Goal: Task Accomplishment & Management: Complete application form

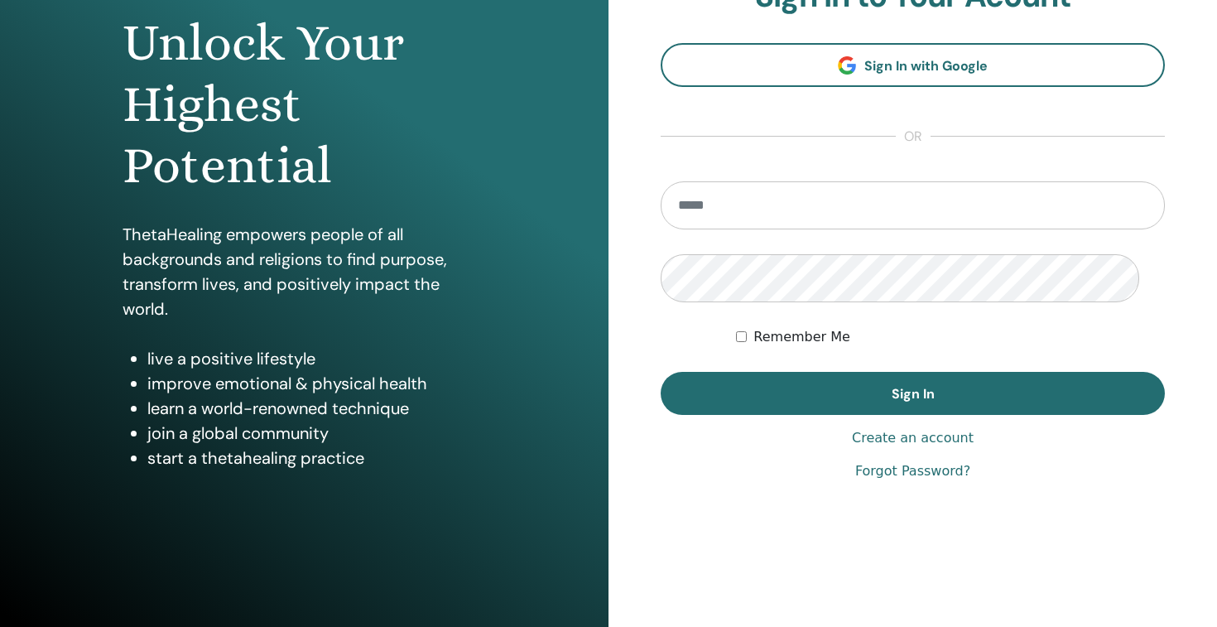
scroll to position [367, 0]
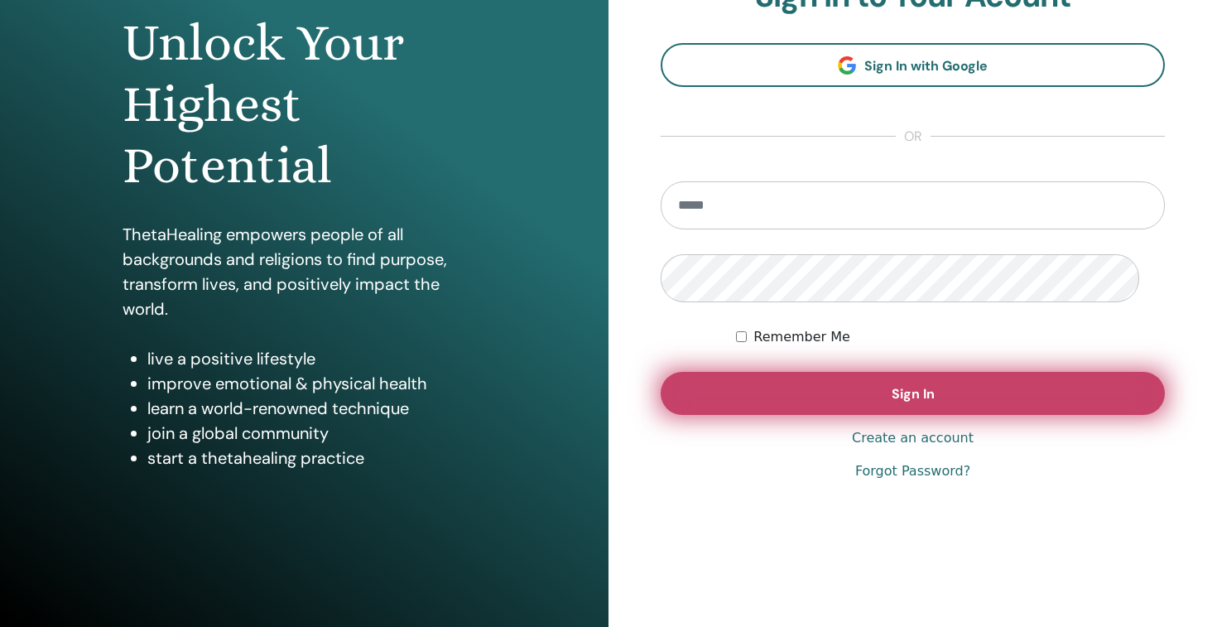
type input "**********"
click at [1007, 372] on button "Sign In" at bounding box center [913, 393] width 504 height 43
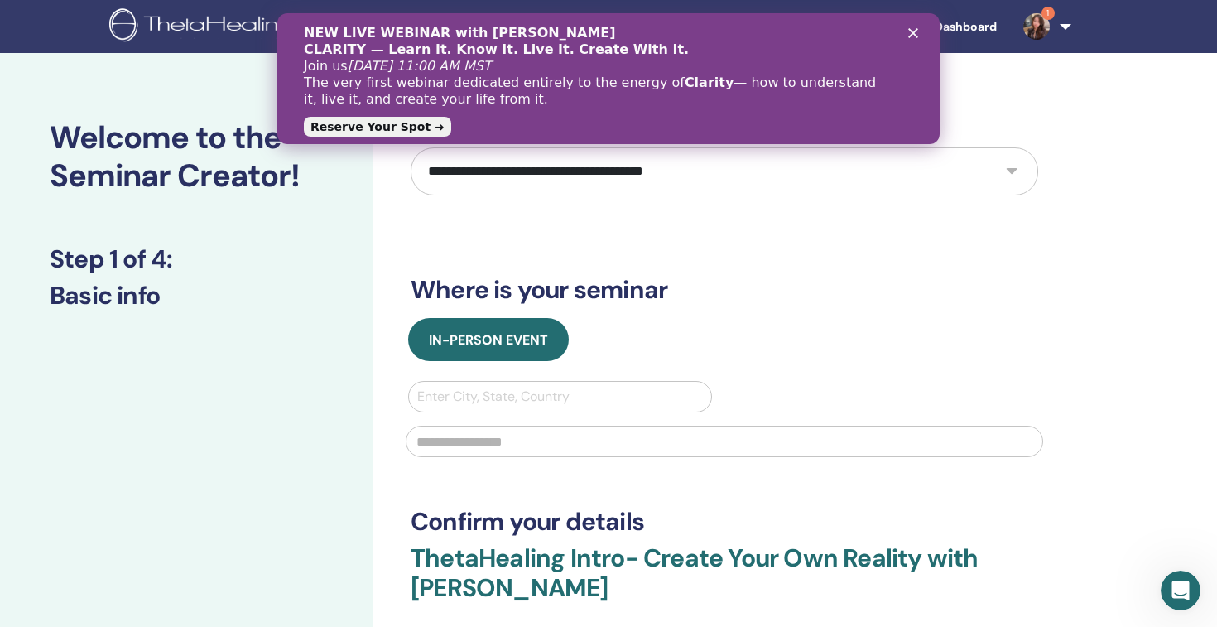
click at [991, 195] on select "**********" at bounding box center [724, 171] width 627 height 48
select select "*"
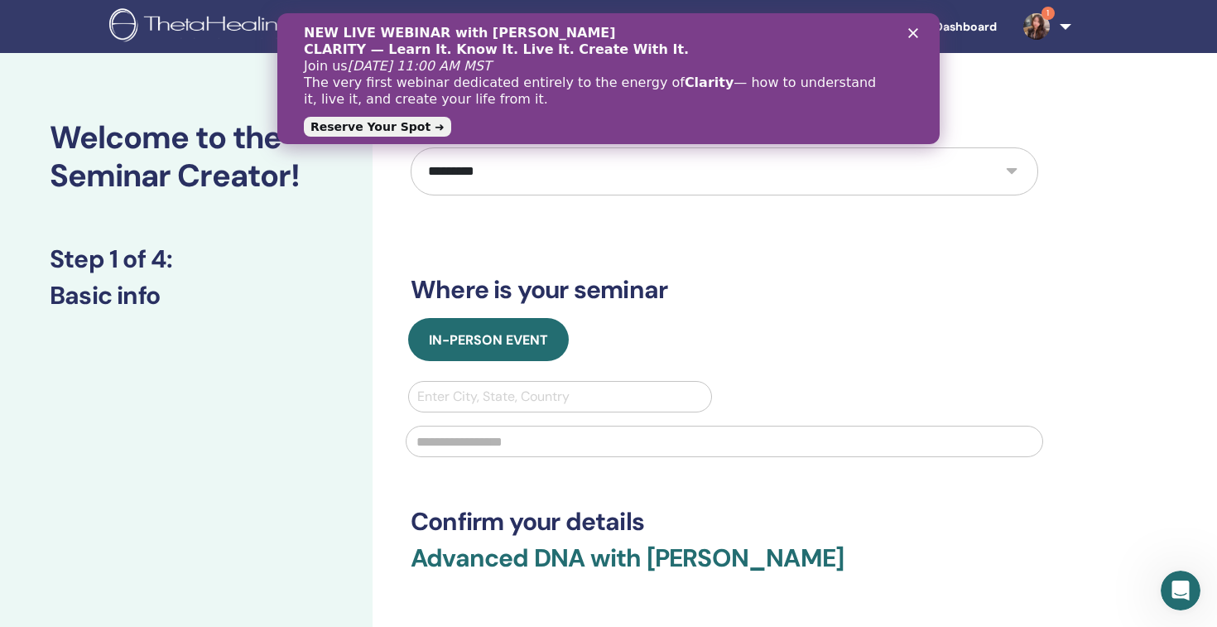
scroll to position [279, 0]
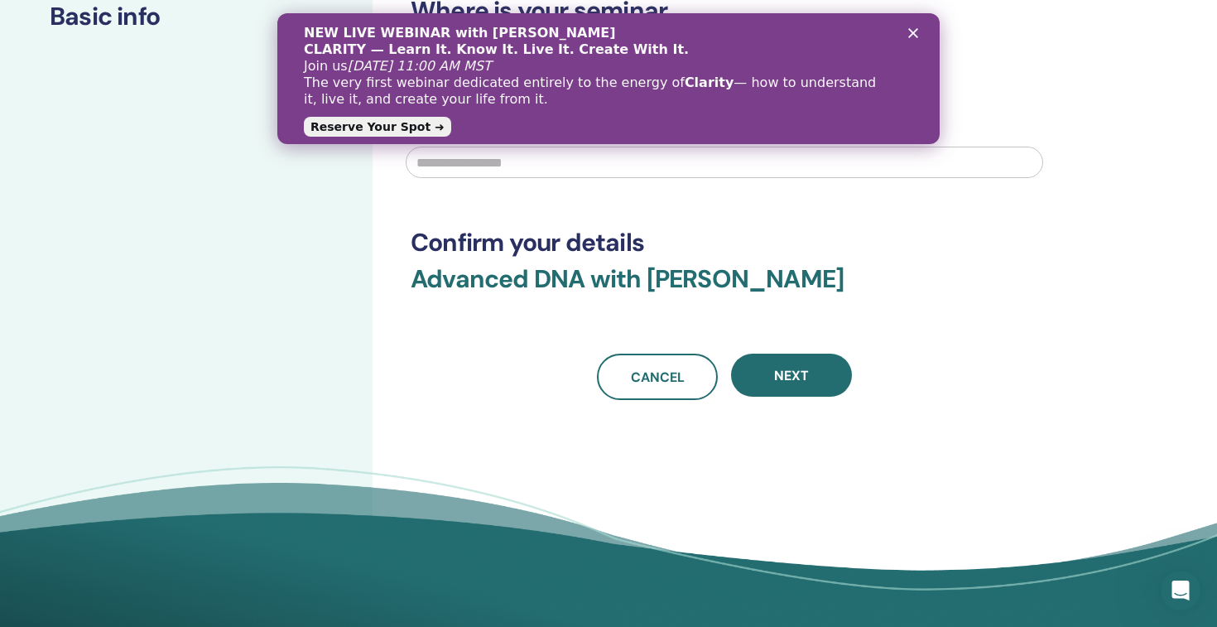
click at [581, 129] on div at bounding box center [560, 117] width 286 height 23
type input "******"
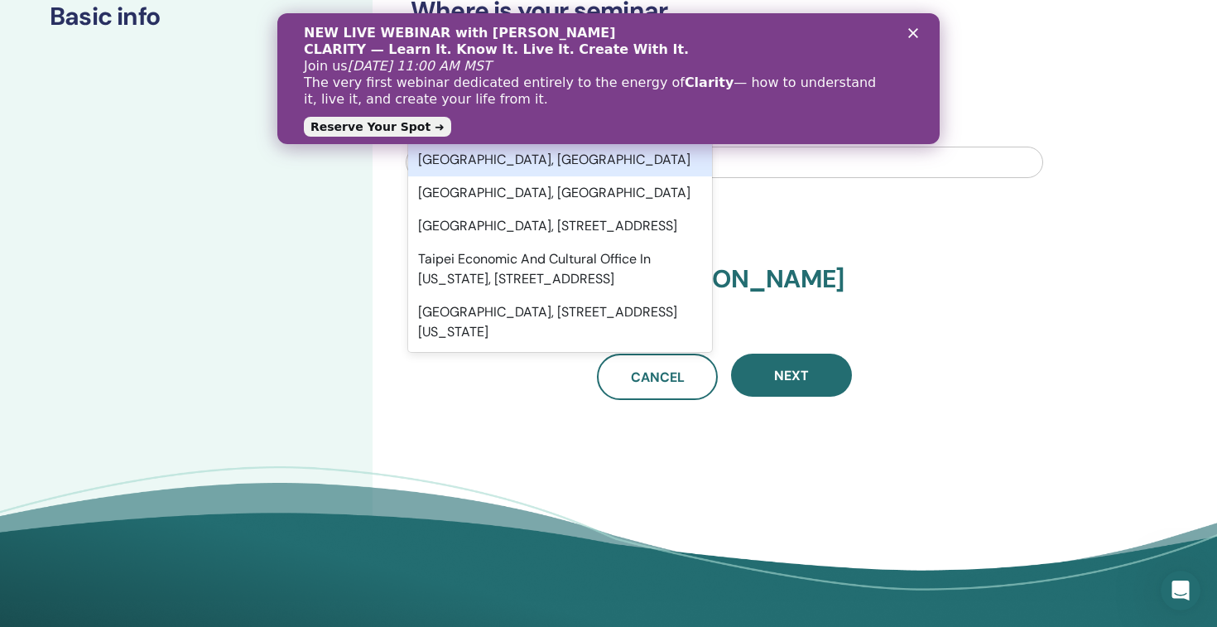
click at [522, 176] on div "Taipei City, TWN" at bounding box center [560, 159] width 304 height 33
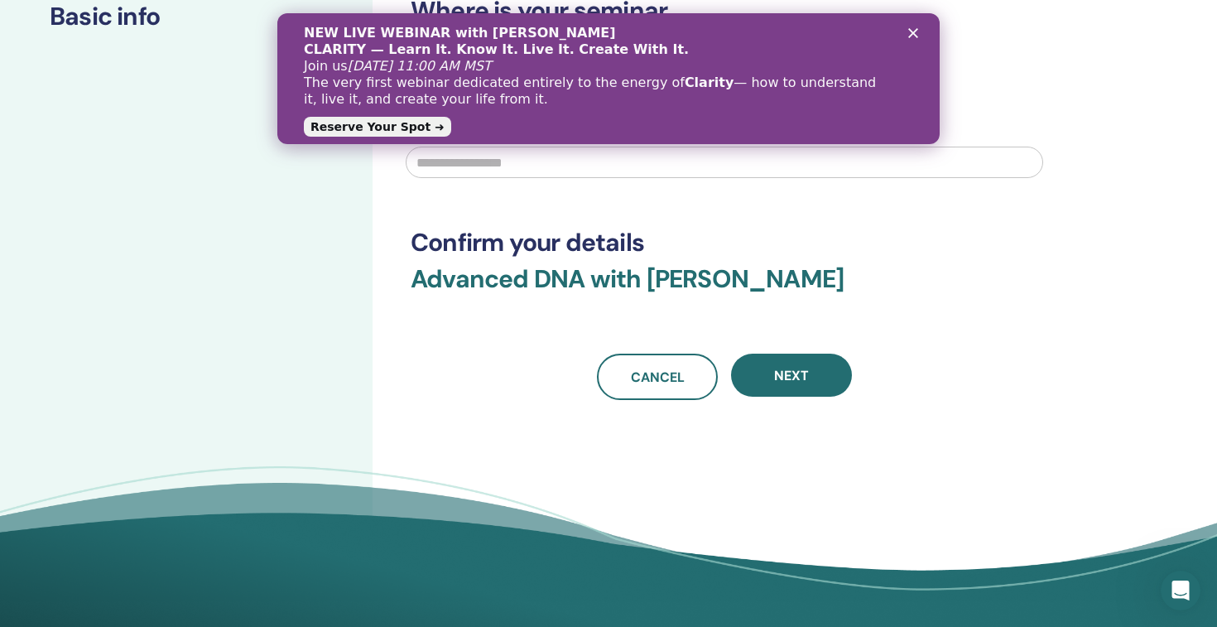
click at [524, 178] on input "text" at bounding box center [724, 162] width 637 height 31
type input "*"
type input "*********"
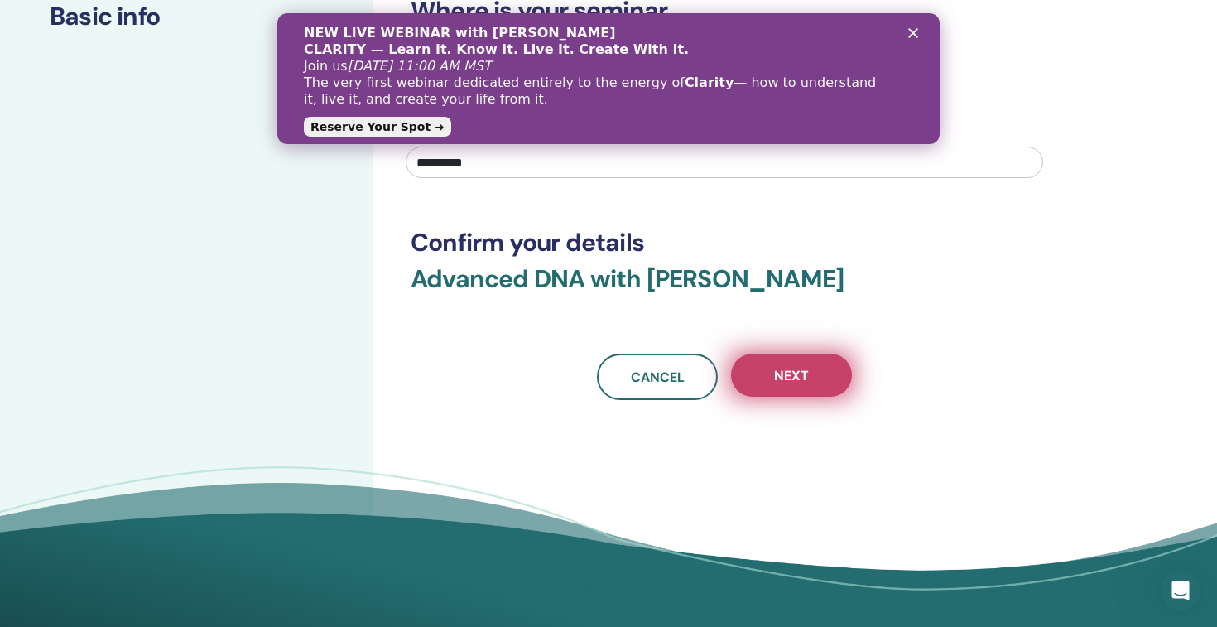
click at [803, 384] on span "Next" at bounding box center [791, 375] width 35 height 17
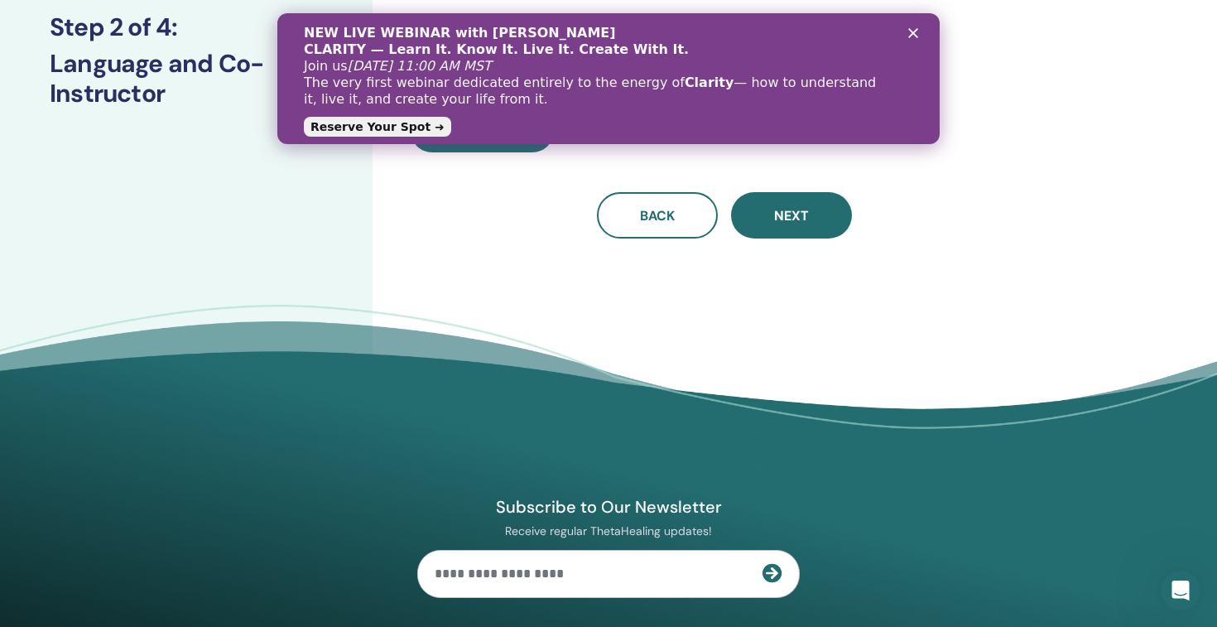
click at [916, 34] on icon "Close" at bounding box center [913, 33] width 10 height 10
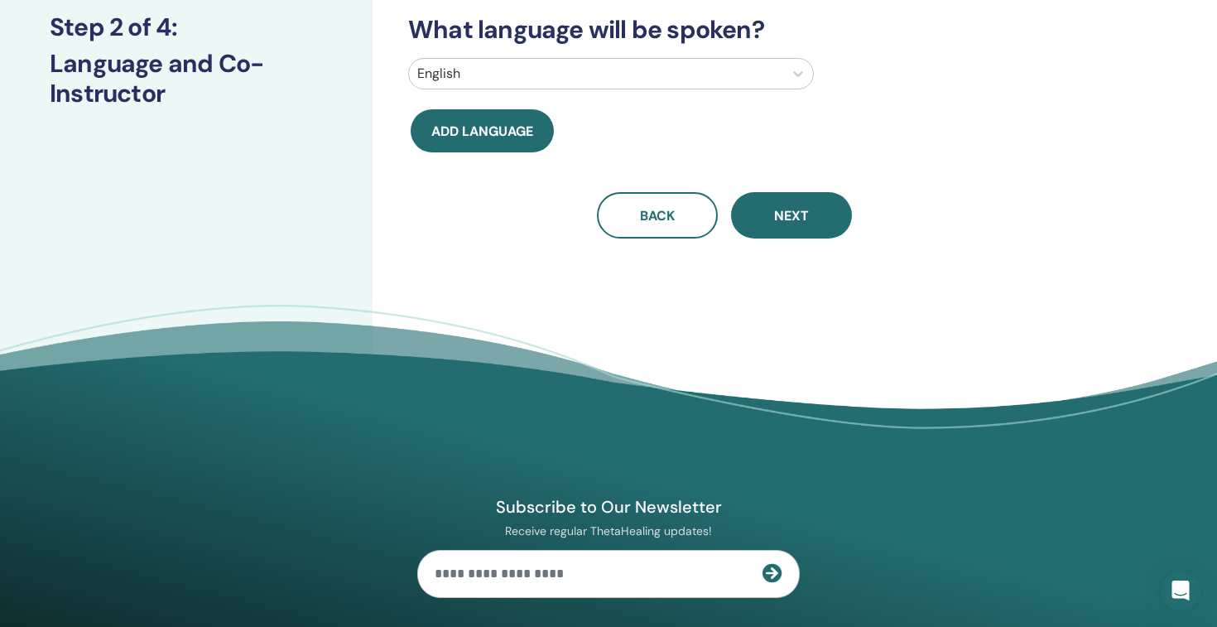
scroll to position [0, 0]
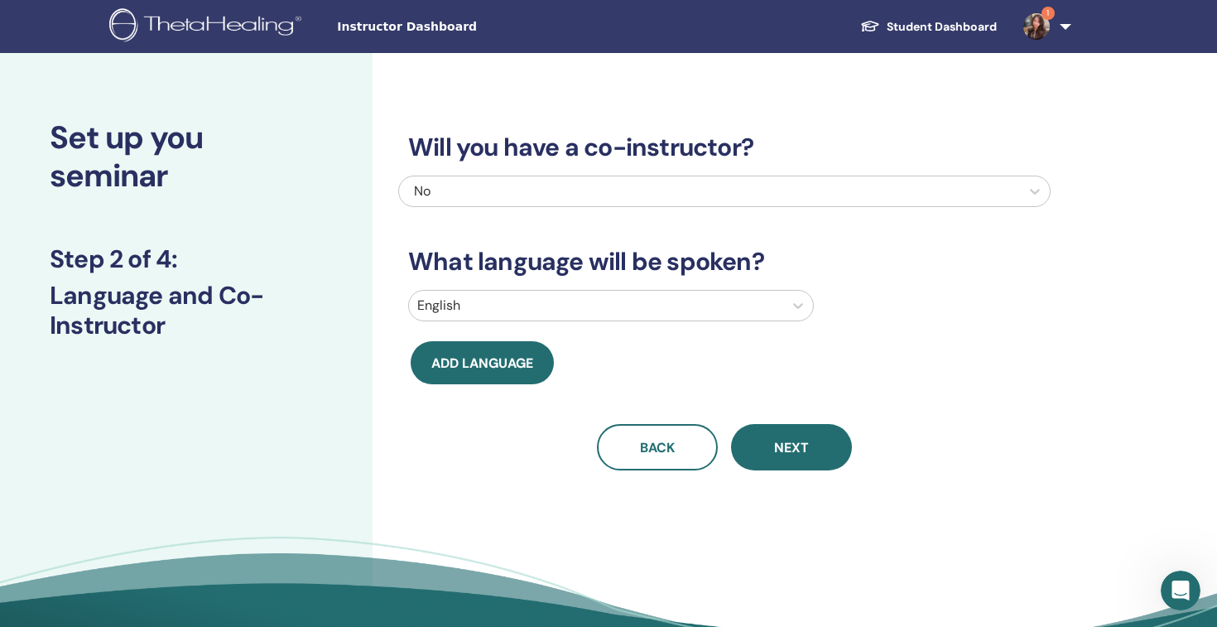
click at [649, 317] on div at bounding box center [596, 305] width 358 height 23
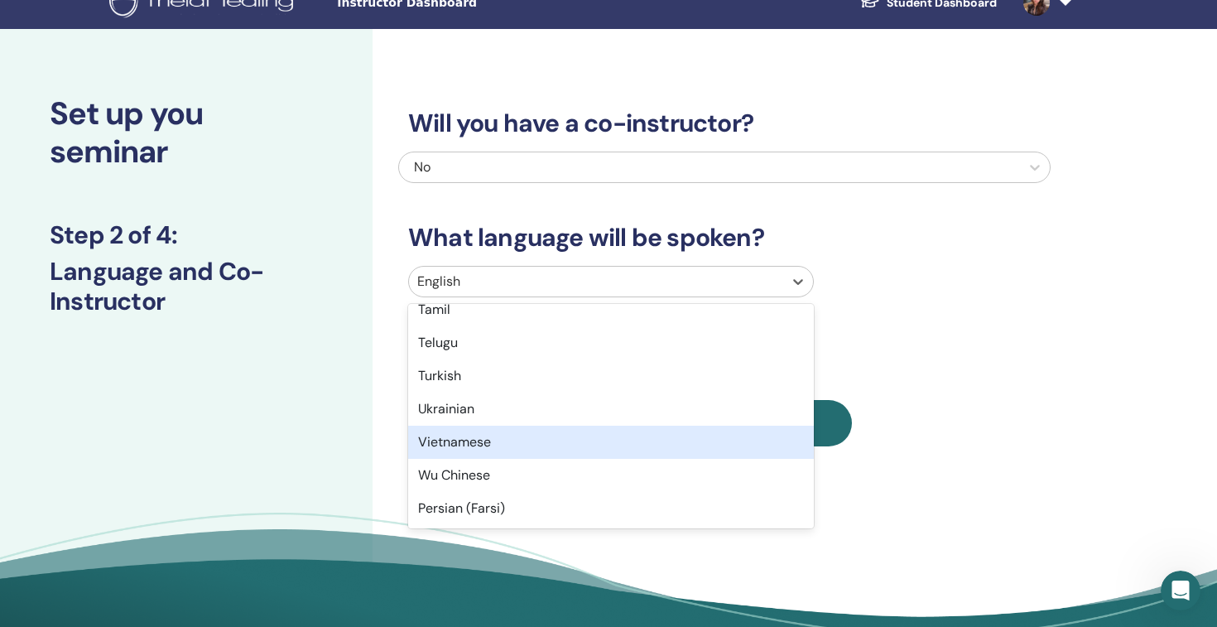
scroll to position [1567, 0]
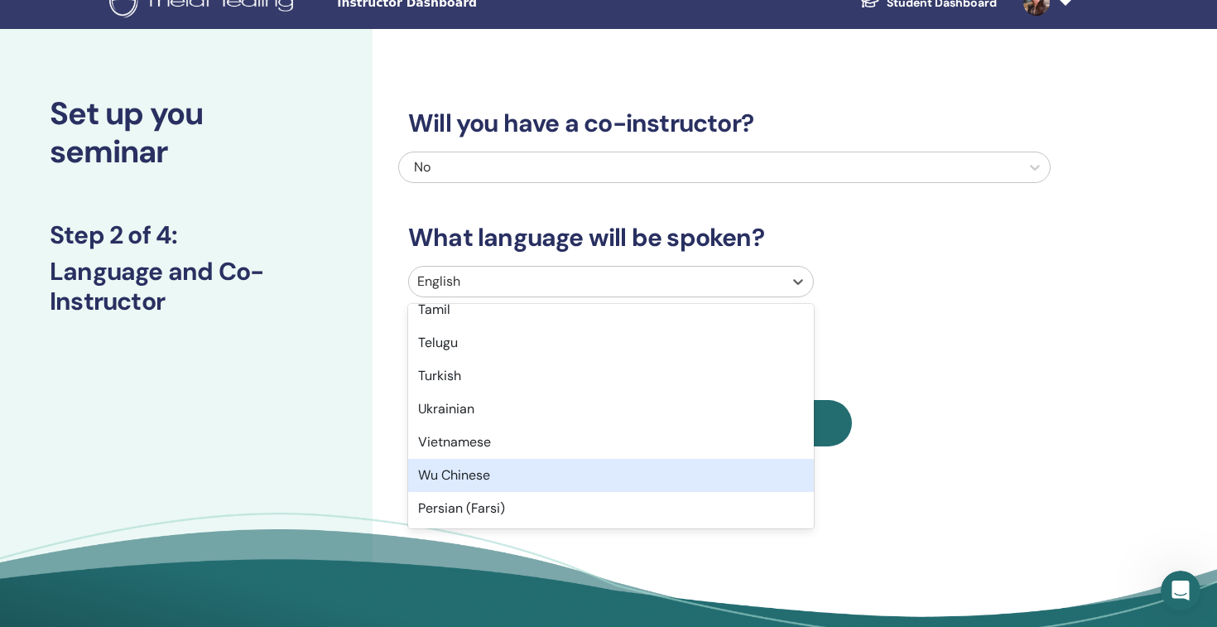
click at [556, 492] on div "Wu Chinese" at bounding box center [611, 475] width 406 height 33
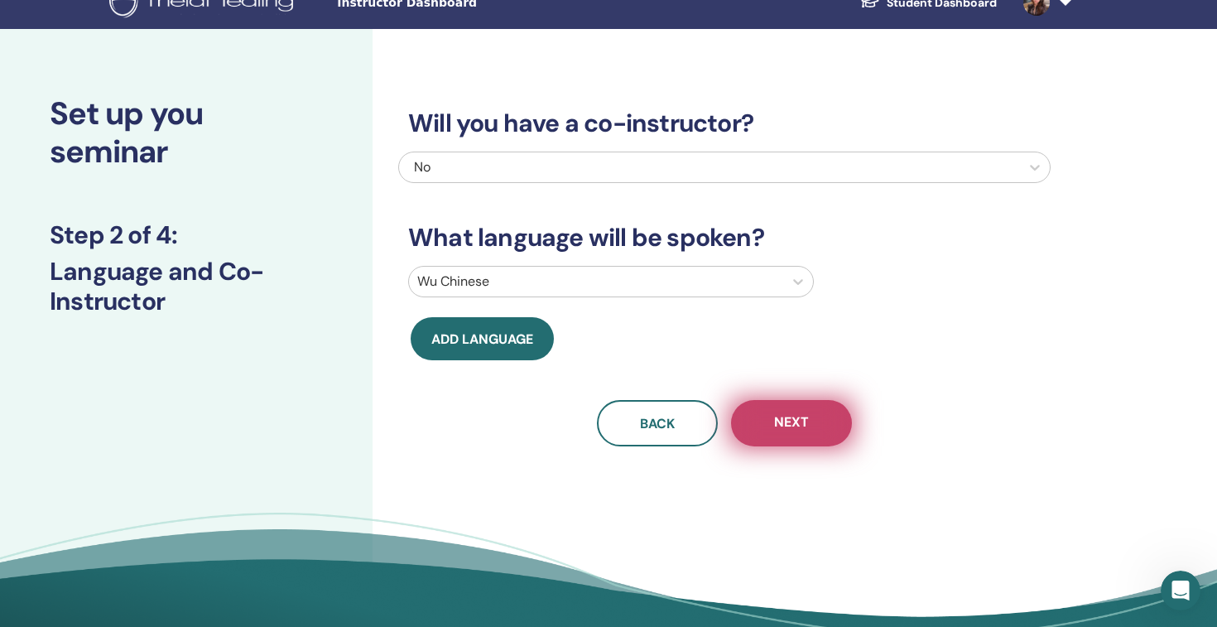
click at [809, 434] on span "Next" at bounding box center [791, 423] width 35 height 21
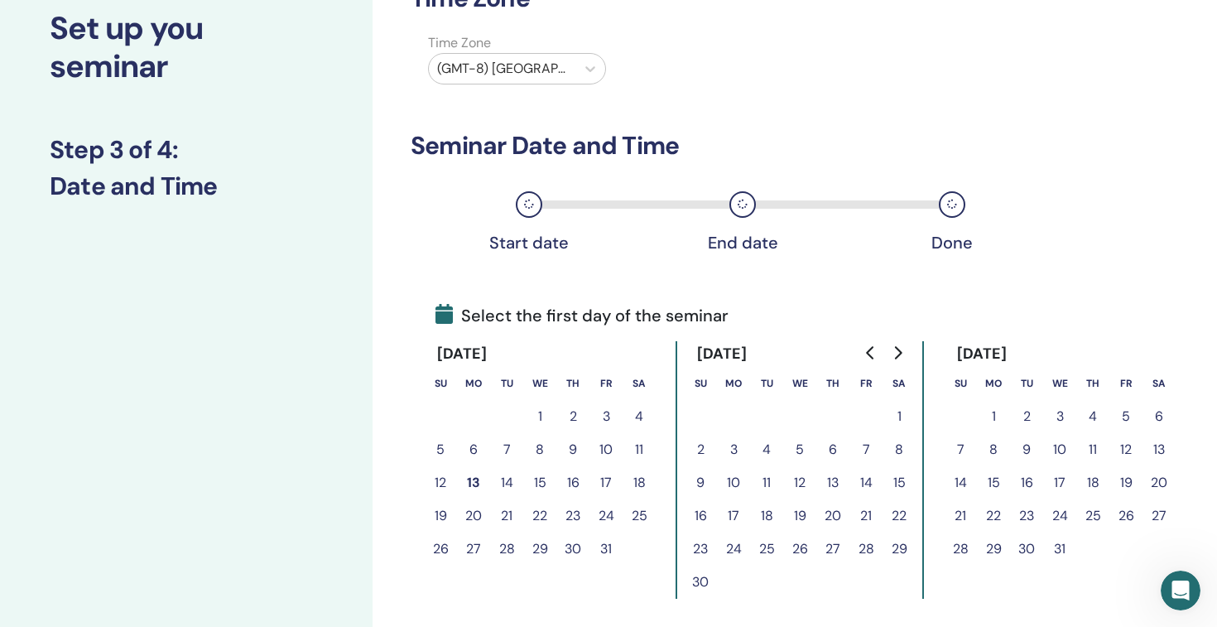
scroll to position [243, 0]
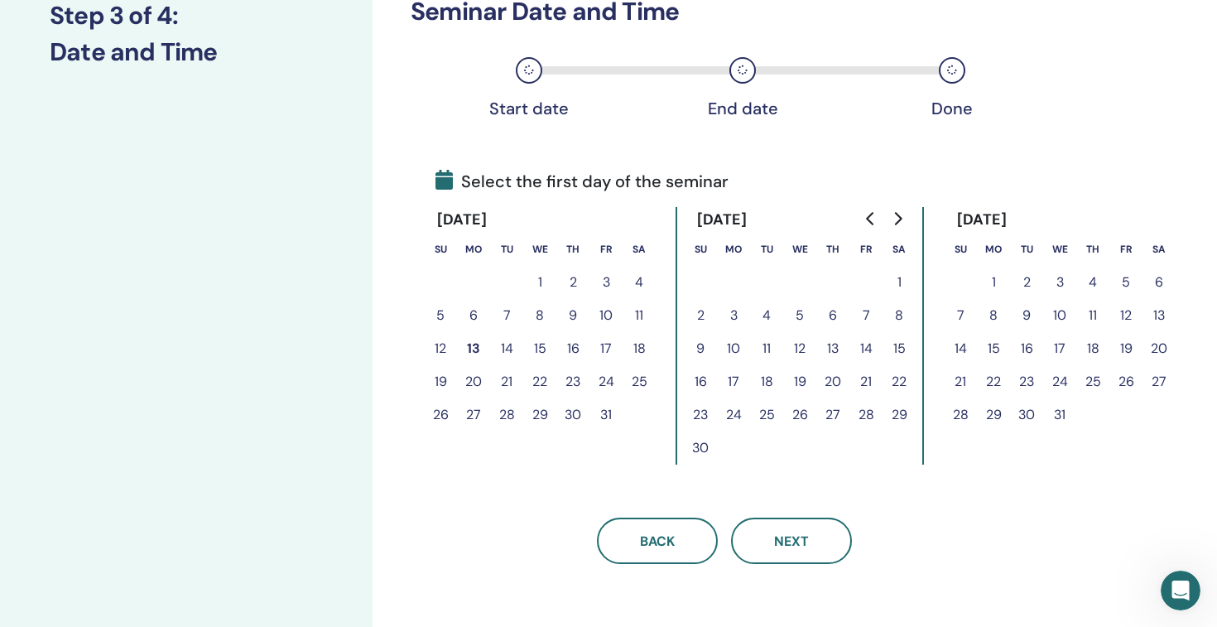
click at [516, 365] on button "14" at bounding box center [506, 348] width 33 height 33
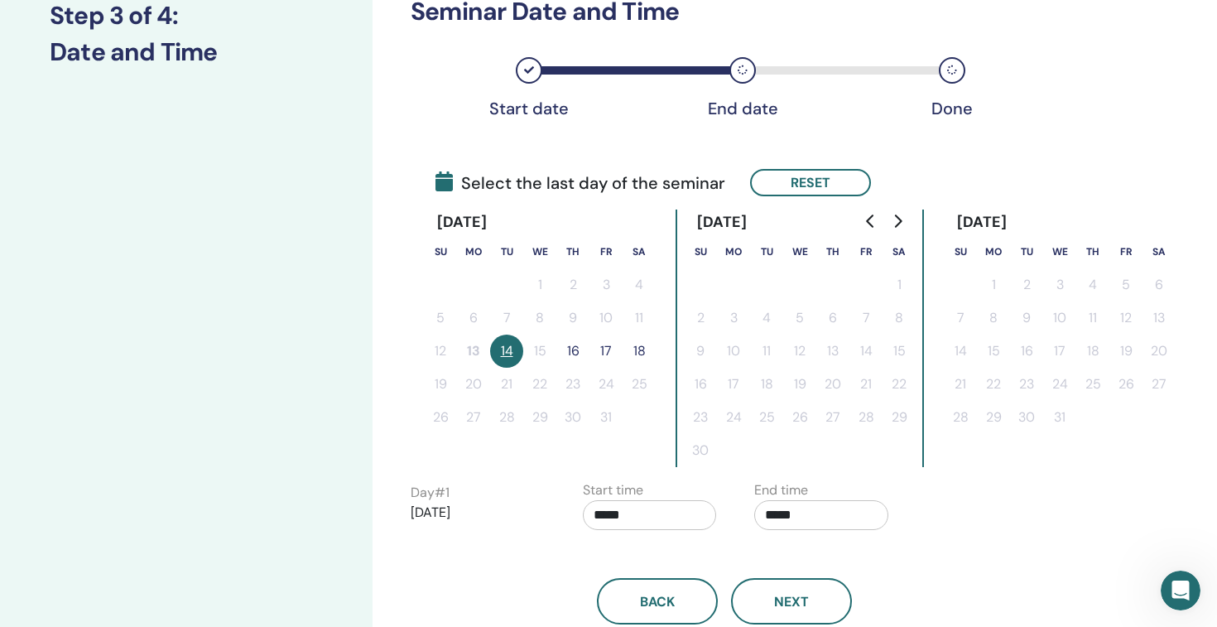
click at [570, 368] on button "16" at bounding box center [572, 350] width 33 height 33
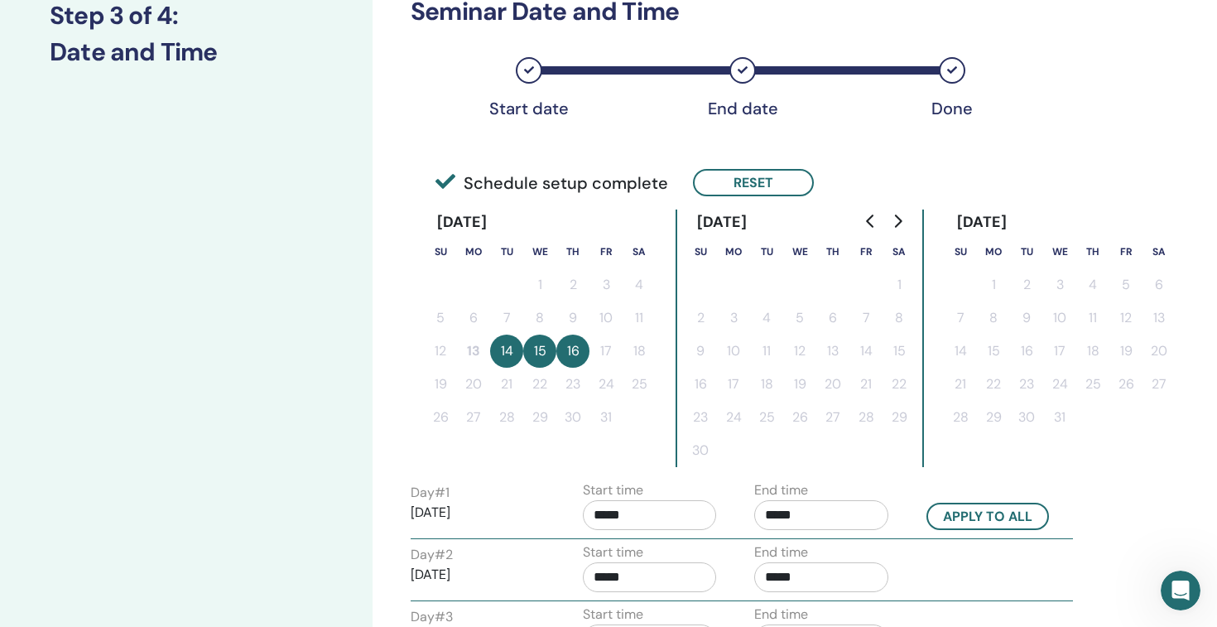
scroll to position [571, 0]
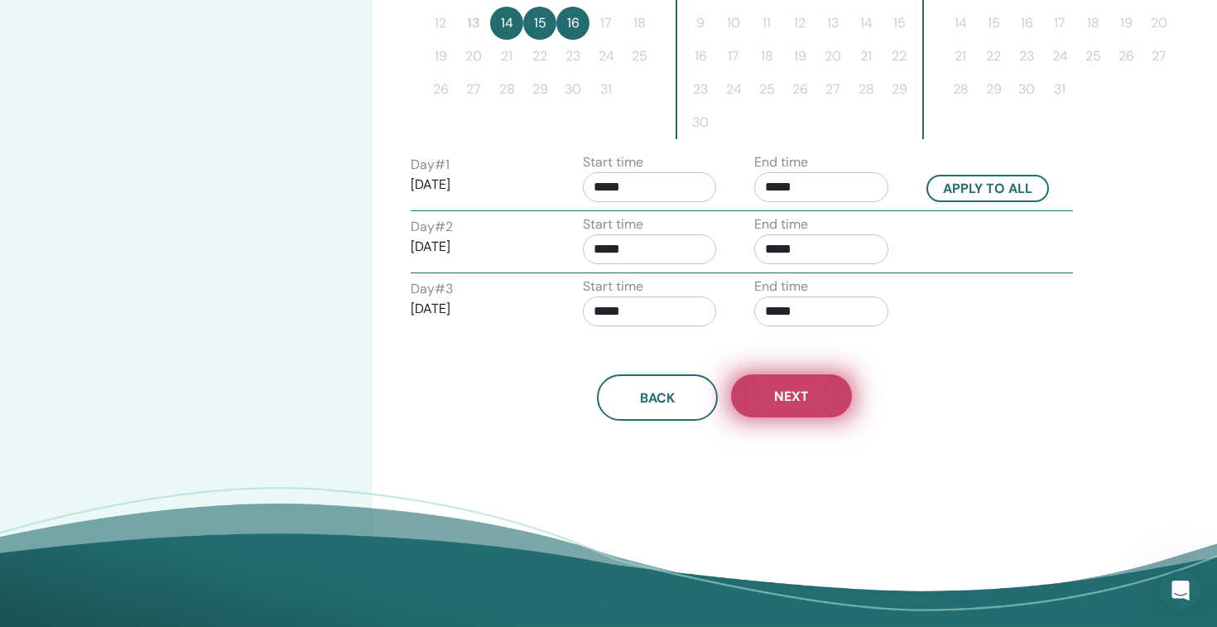
click at [797, 405] on span "Next" at bounding box center [791, 395] width 35 height 17
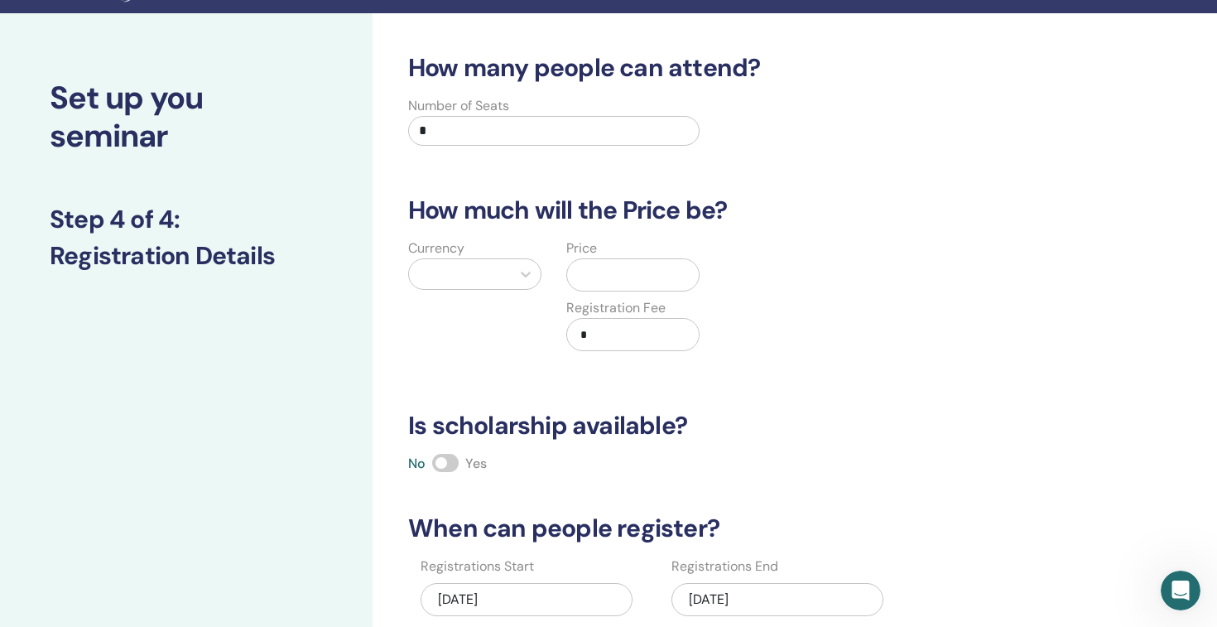
scroll to position [0, 0]
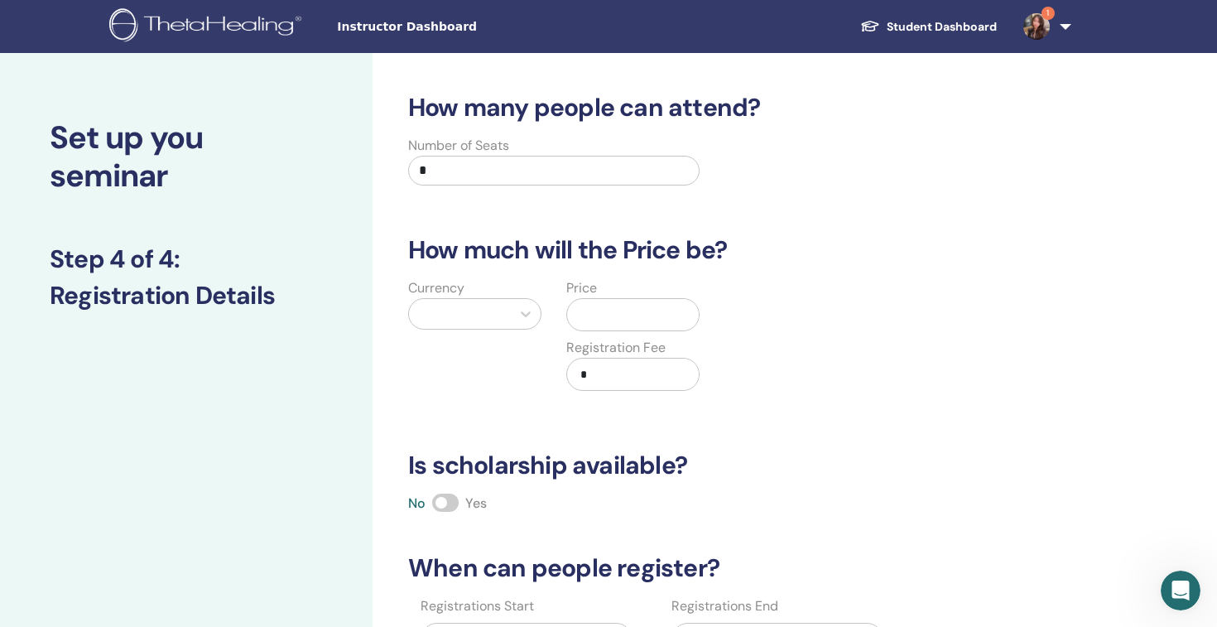
click at [577, 185] on input "*" at bounding box center [553, 171] width 291 height 30
type input "*"
click at [498, 329] on div at bounding box center [460, 314] width 102 height 30
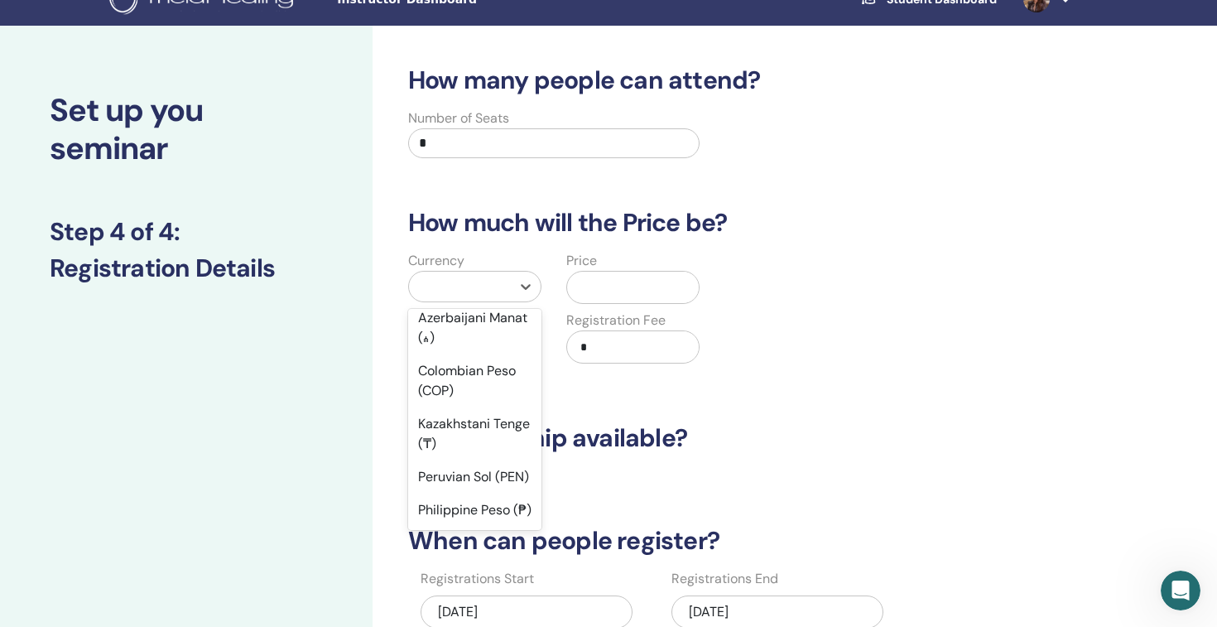
scroll to position [2302, 0]
click at [480, 89] on div "New Taiwan Dollar (TWD)" at bounding box center [474, 62] width 133 height 53
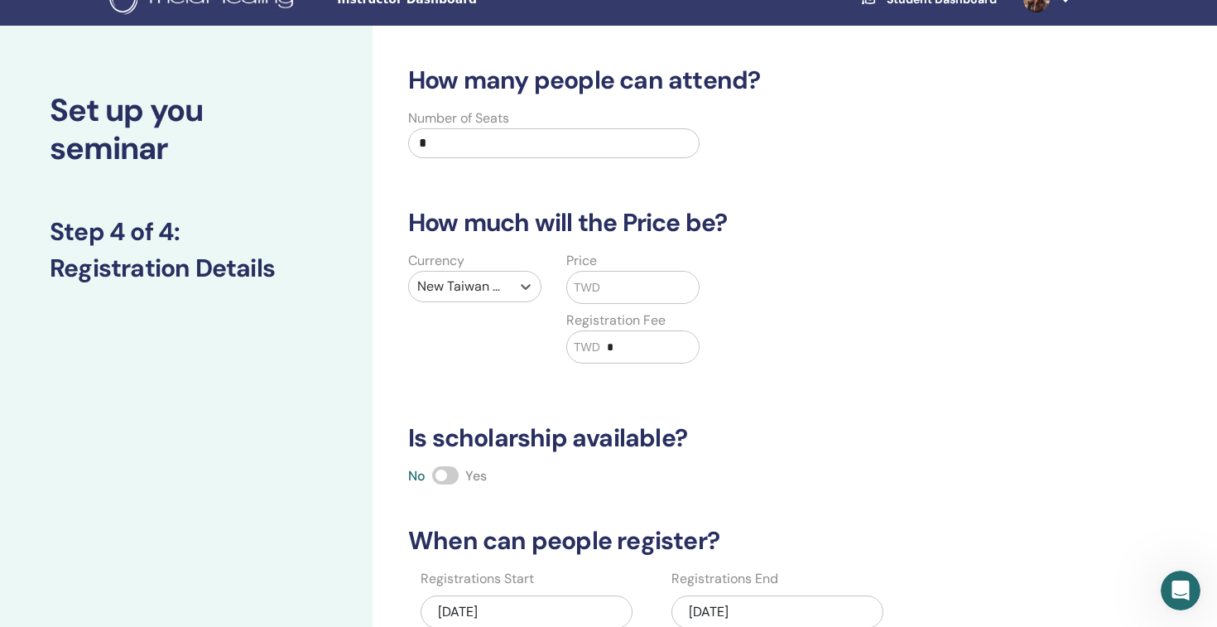
click at [605, 303] on input "text" at bounding box center [649, 287] width 99 height 31
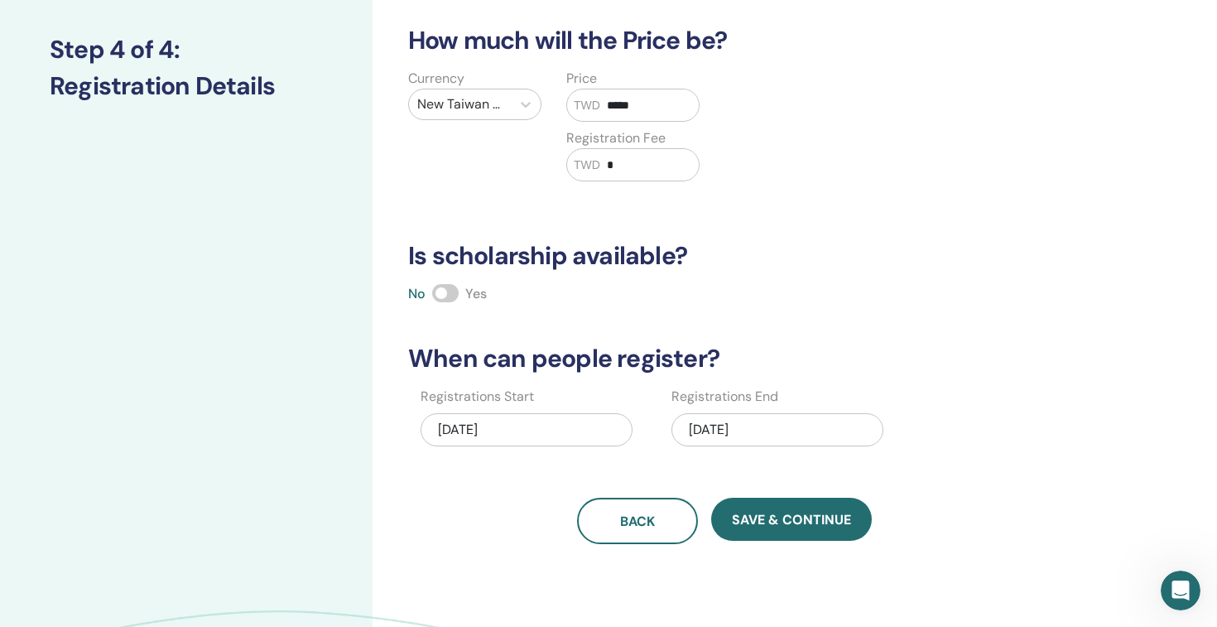
scroll to position [296, 0]
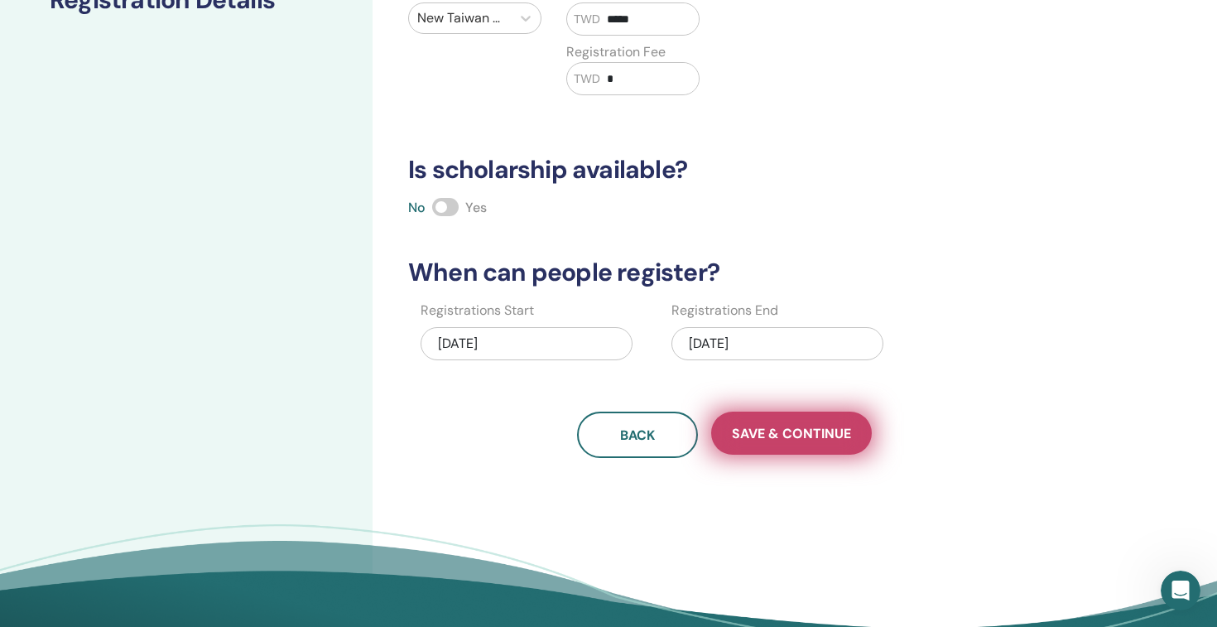
type input "*****"
click at [774, 442] on span "Save & Continue" at bounding box center [791, 433] width 119 height 17
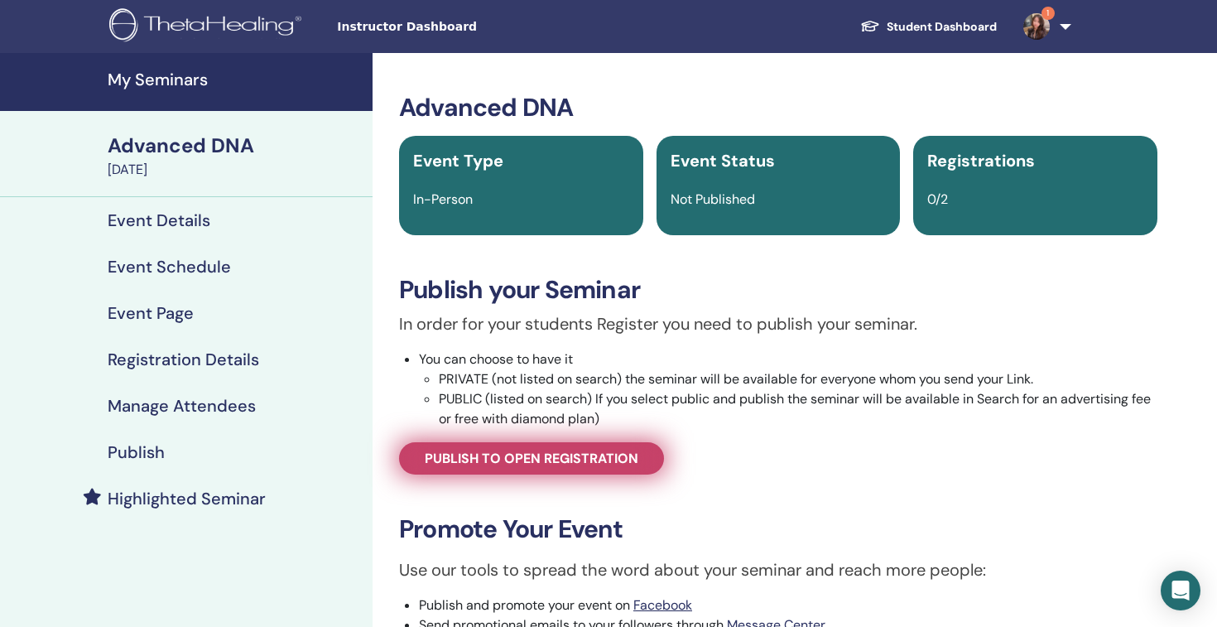
click at [613, 467] on span "Publish to open registration" at bounding box center [532, 457] width 214 height 17
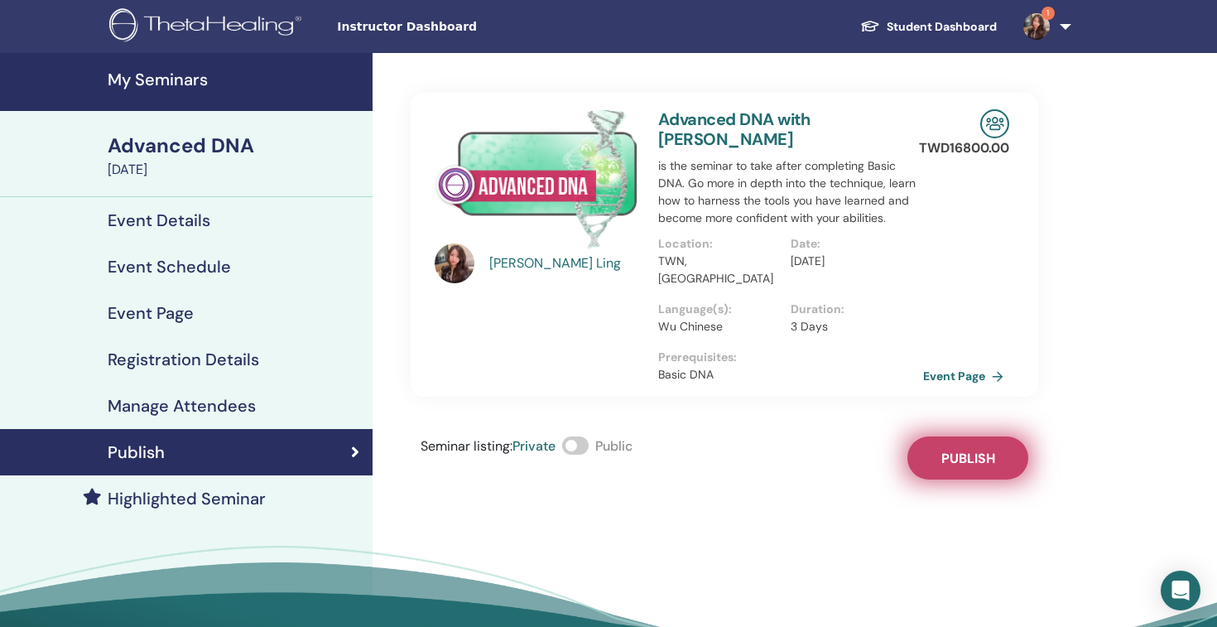
click at [955, 452] on span "Publish" at bounding box center [968, 457] width 54 height 17
click at [973, 363] on link "Event Page" at bounding box center [968, 375] width 87 height 25
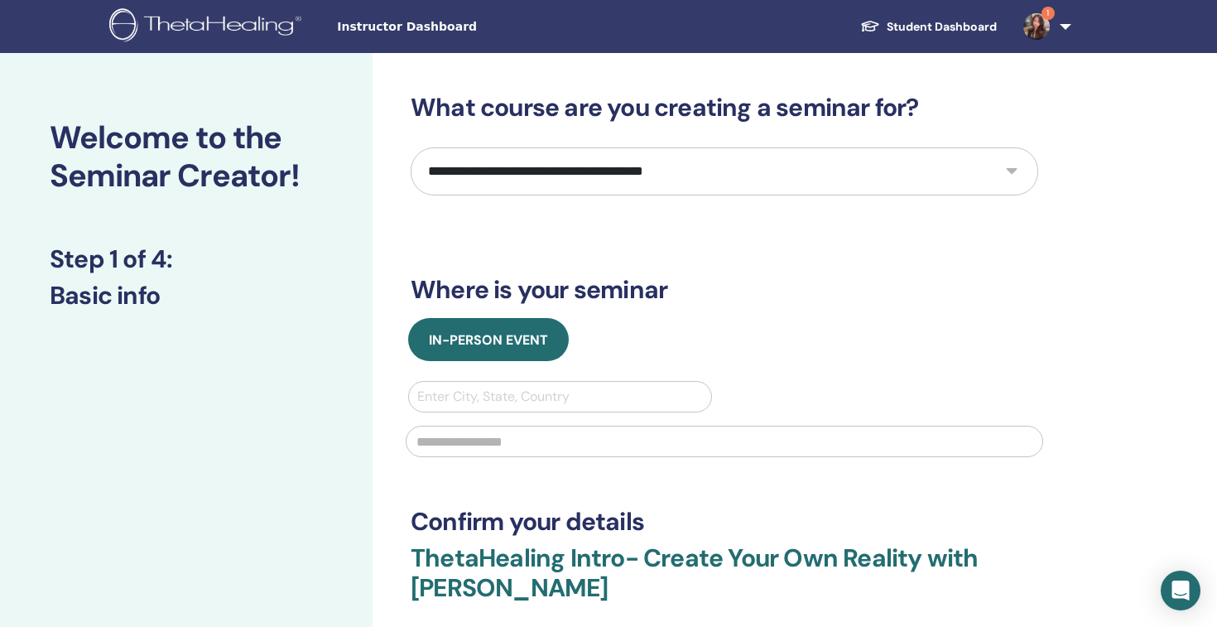
click at [533, 195] on select "**********" at bounding box center [724, 171] width 627 height 48
select select "**"
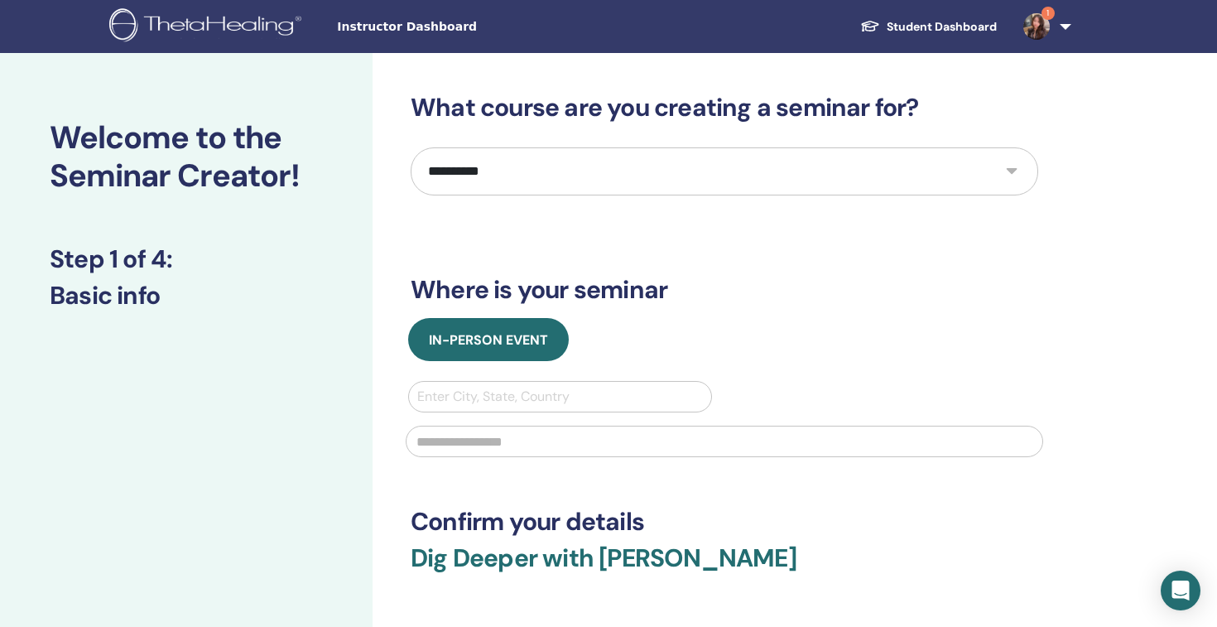
click at [615, 408] on div at bounding box center [560, 396] width 286 height 23
type input "******"
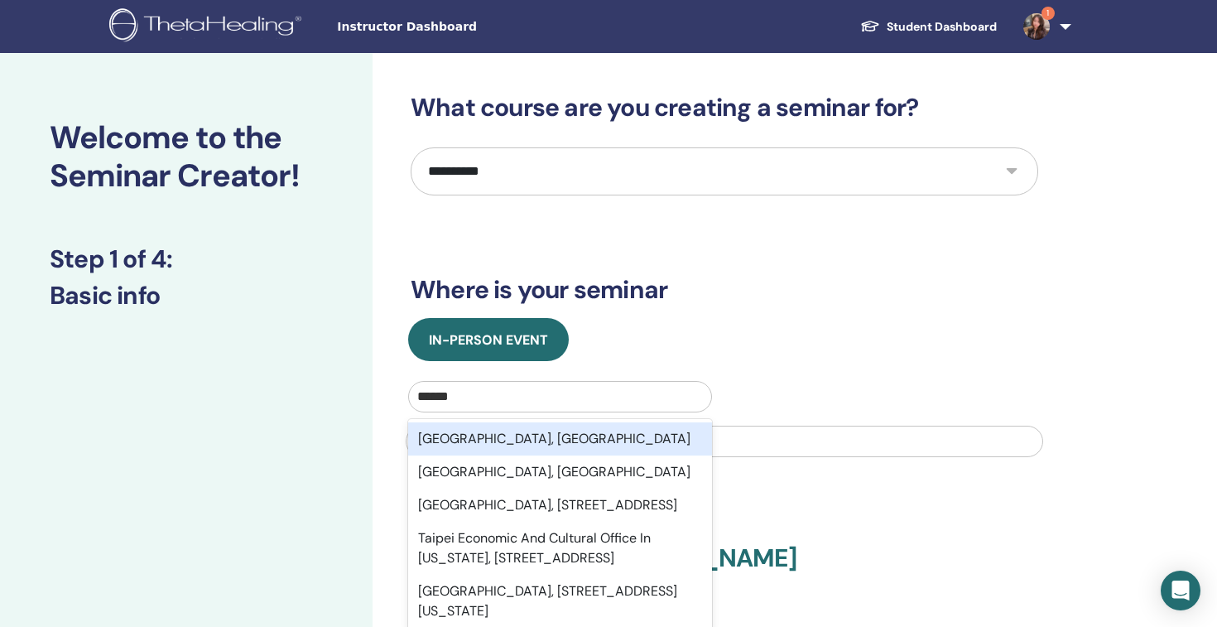
click at [521, 455] on div "Taipei City, TWN" at bounding box center [560, 438] width 304 height 33
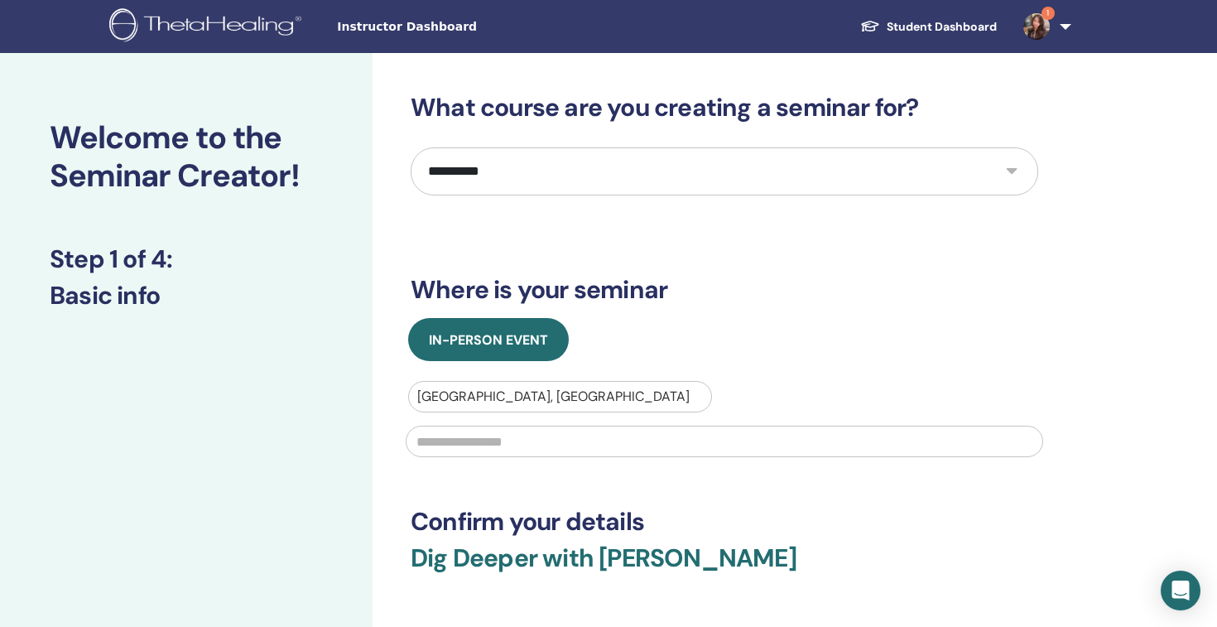
click at [530, 457] on input "text" at bounding box center [724, 440] width 637 height 31
type input "*"
click at [1017, 459] on div "In-Person Event Taipei City, TWN" at bounding box center [724, 392] width 652 height 149
click at [603, 457] on input "text" at bounding box center [724, 440] width 637 height 31
type input "*"
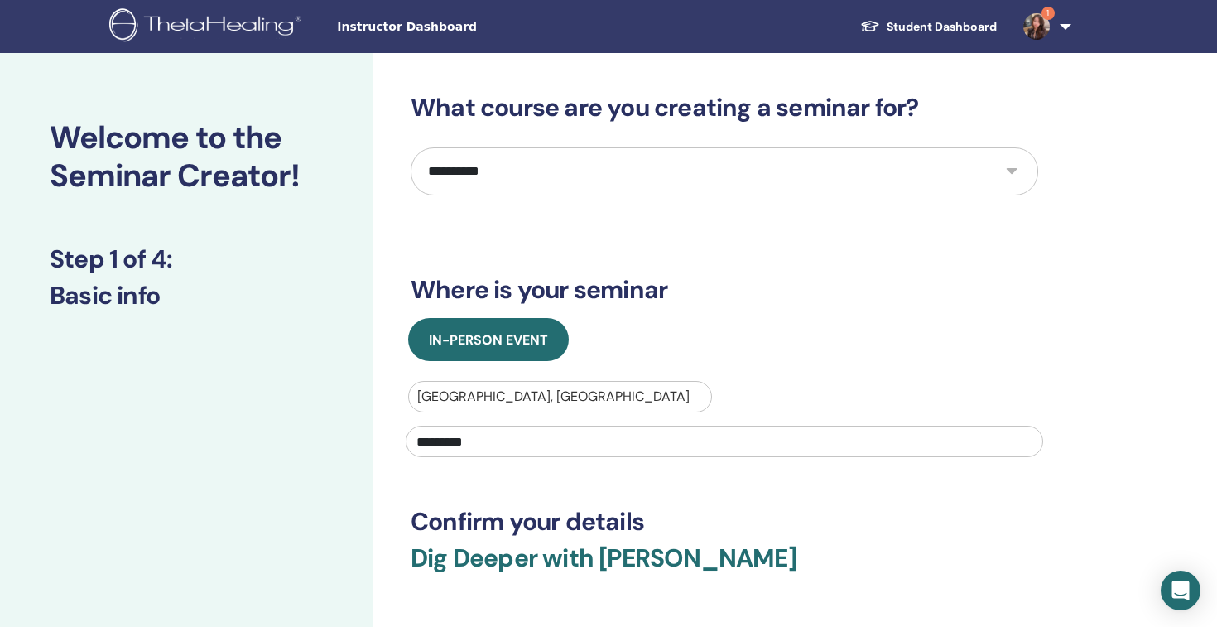
scroll to position [215, 0]
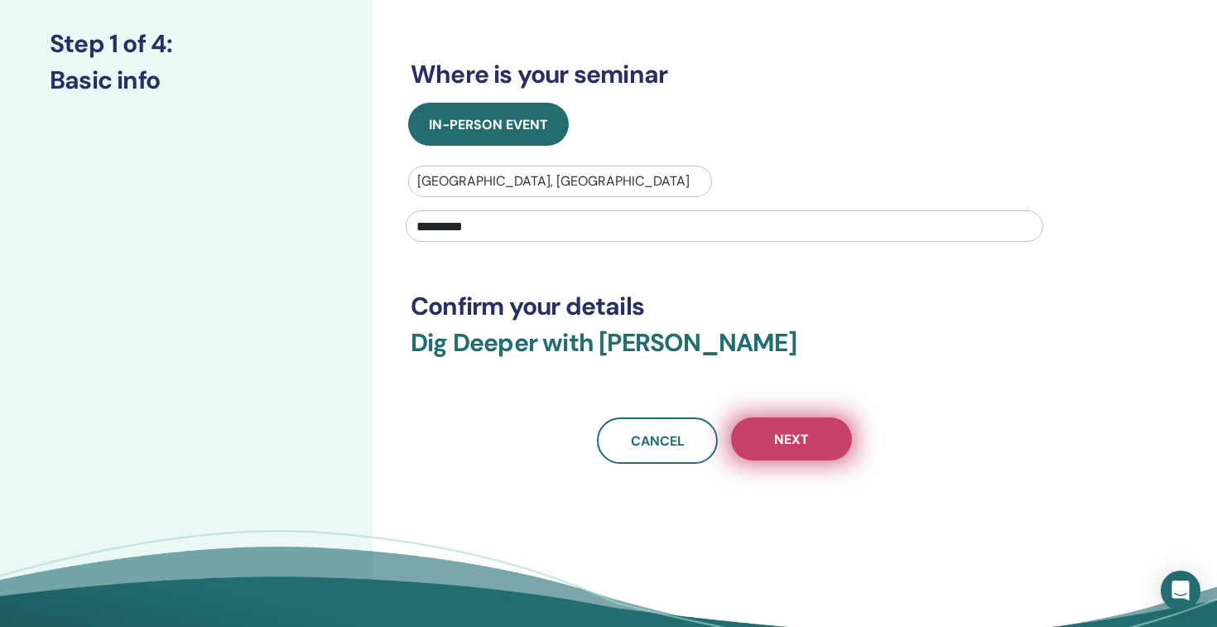
type input "*********"
click at [797, 448] on span "Next" at bounding box center [791, 438] width 35 height 17
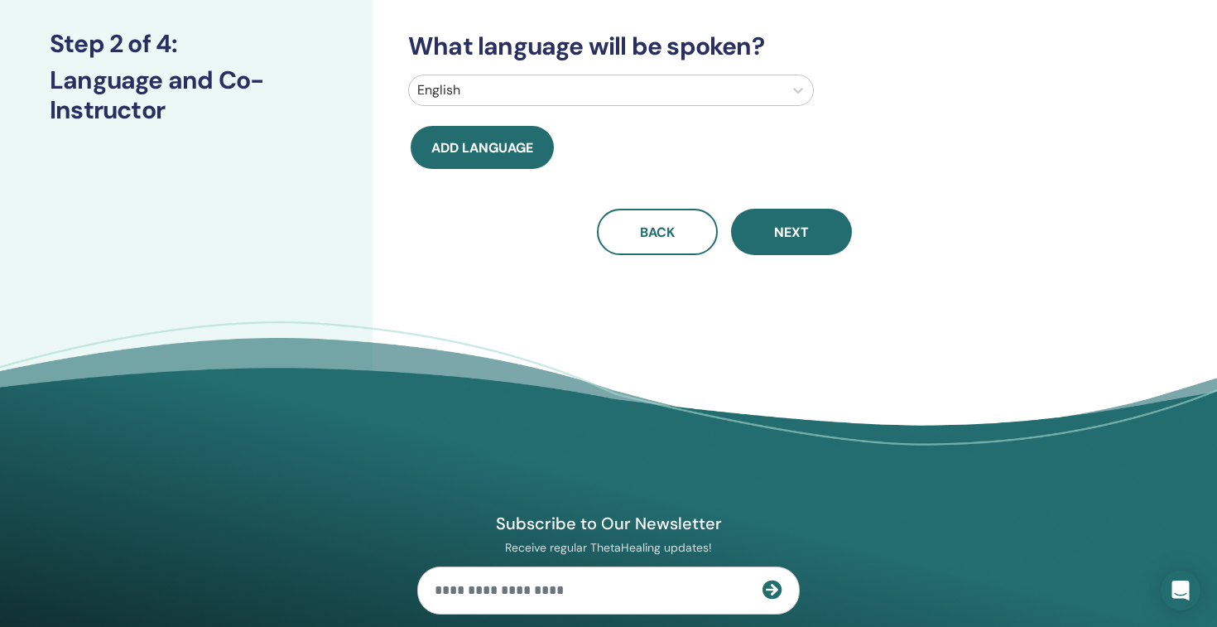
scroll to position [0, 0]
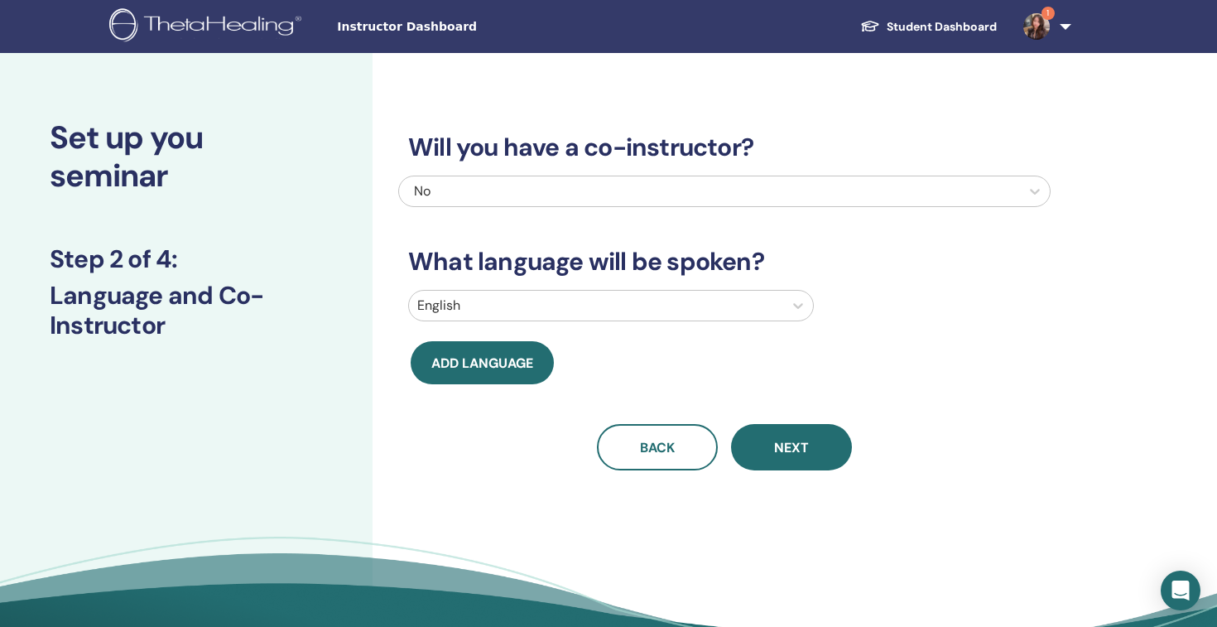
click at [671, 317] on div at bounding box center [596, 305] width 358 height 23
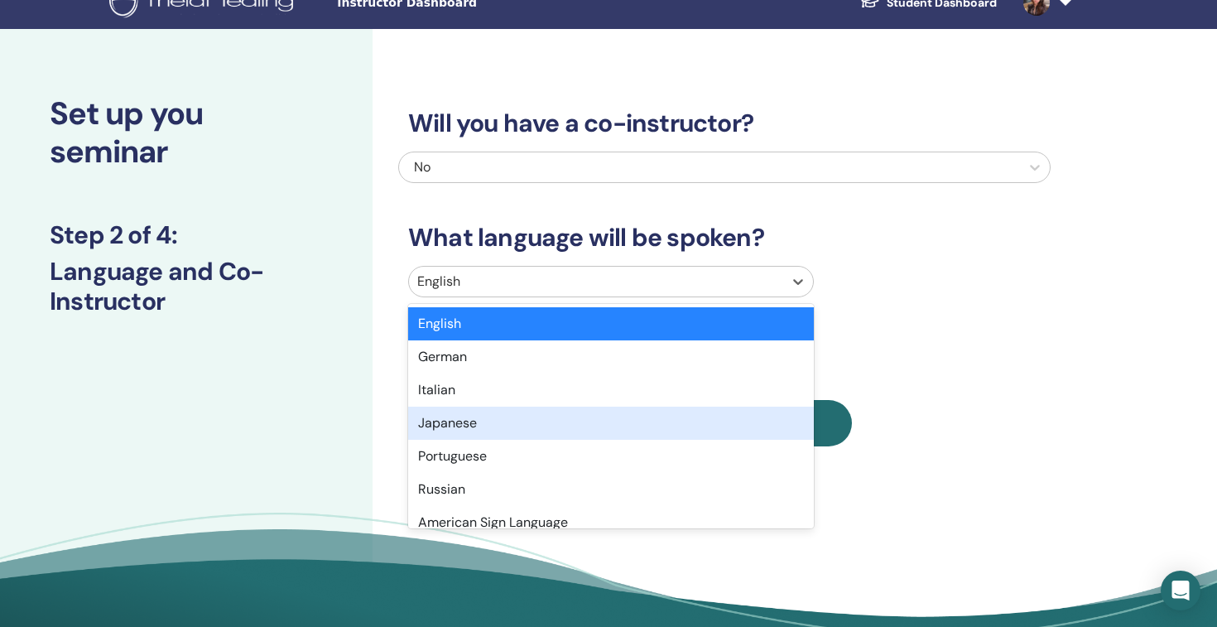
scroll to position [1572, 0]
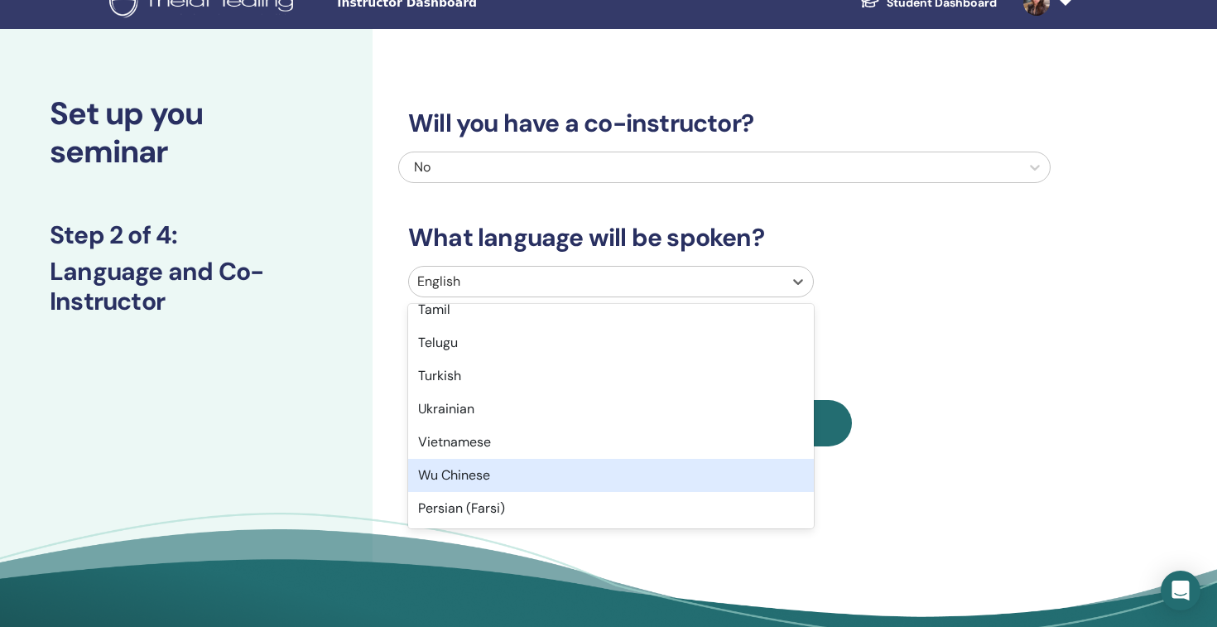
click at [481, 492] on div "Wu Chinese" at bounding box center [611, 475] width 406 height 33
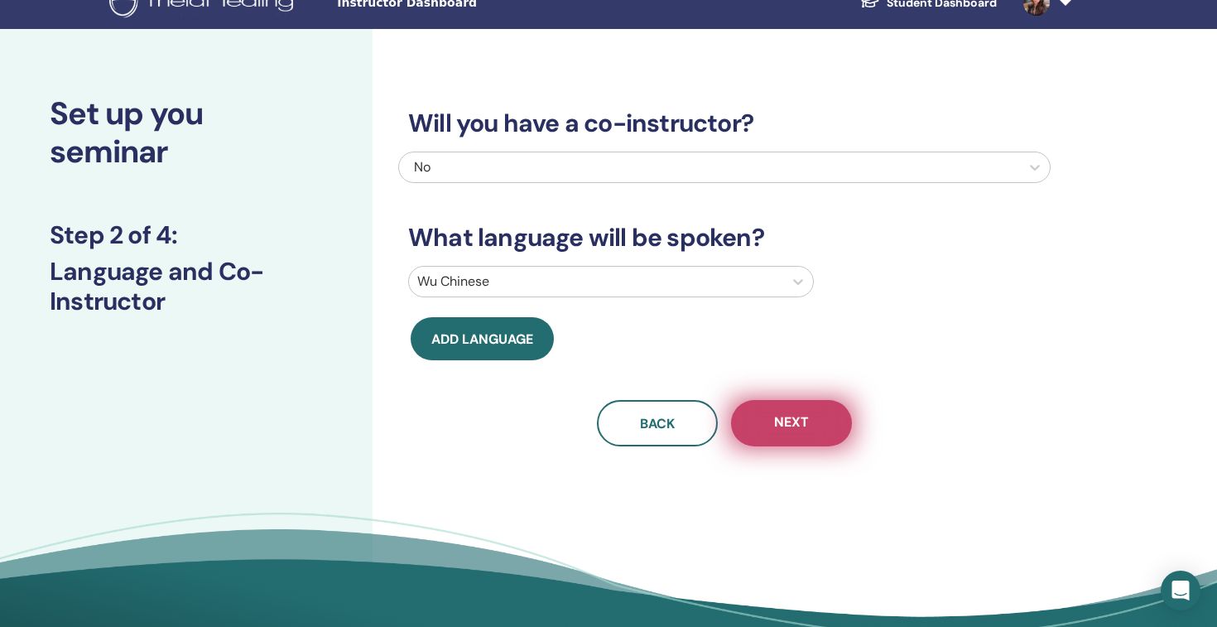
click at [809, 434] on span "Next" at bounding box center [791, 423] width 35 height 21
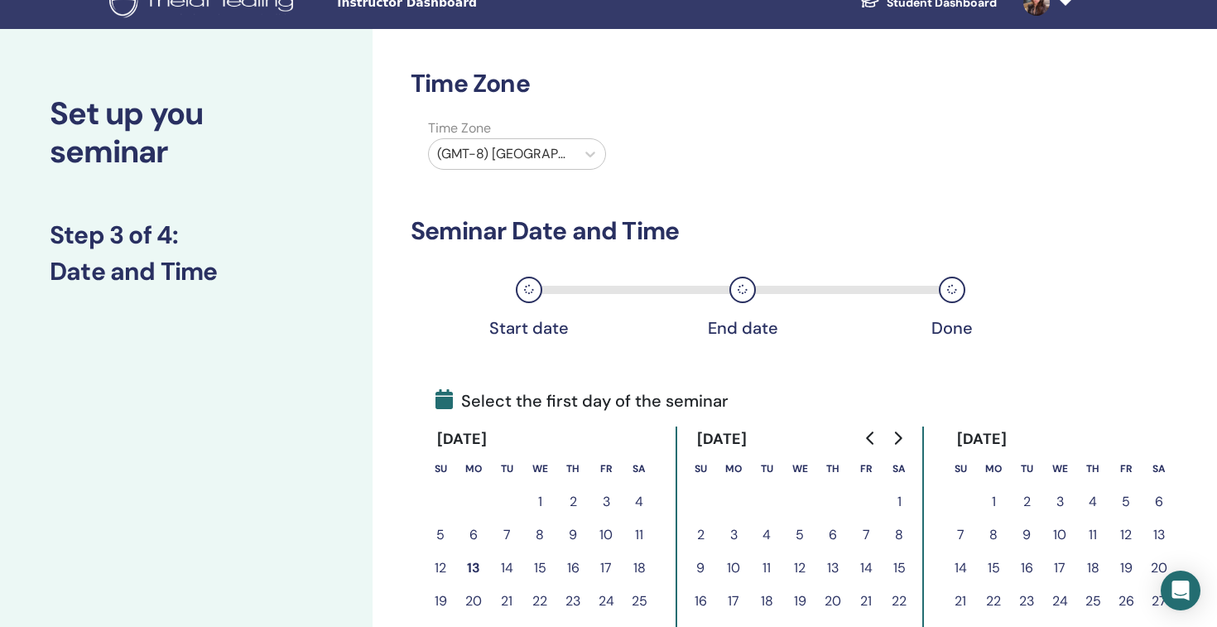
scroll to position [377, 0]
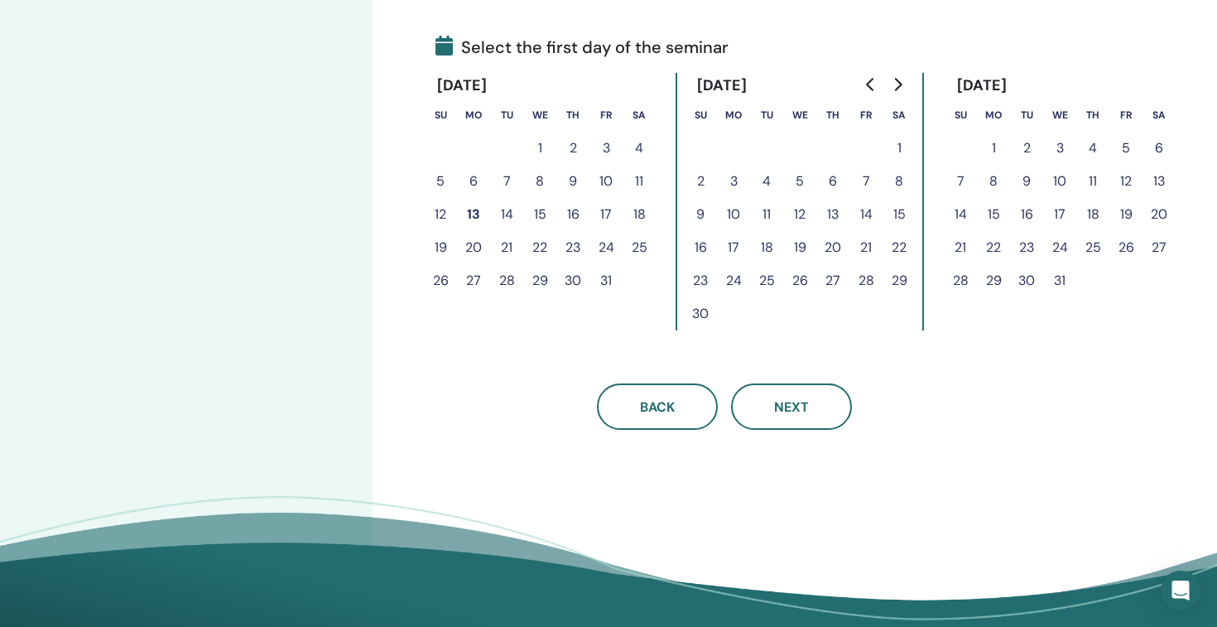
click at [444, 264] on button "19" at bounding box center [440, 247] width 33 height 33
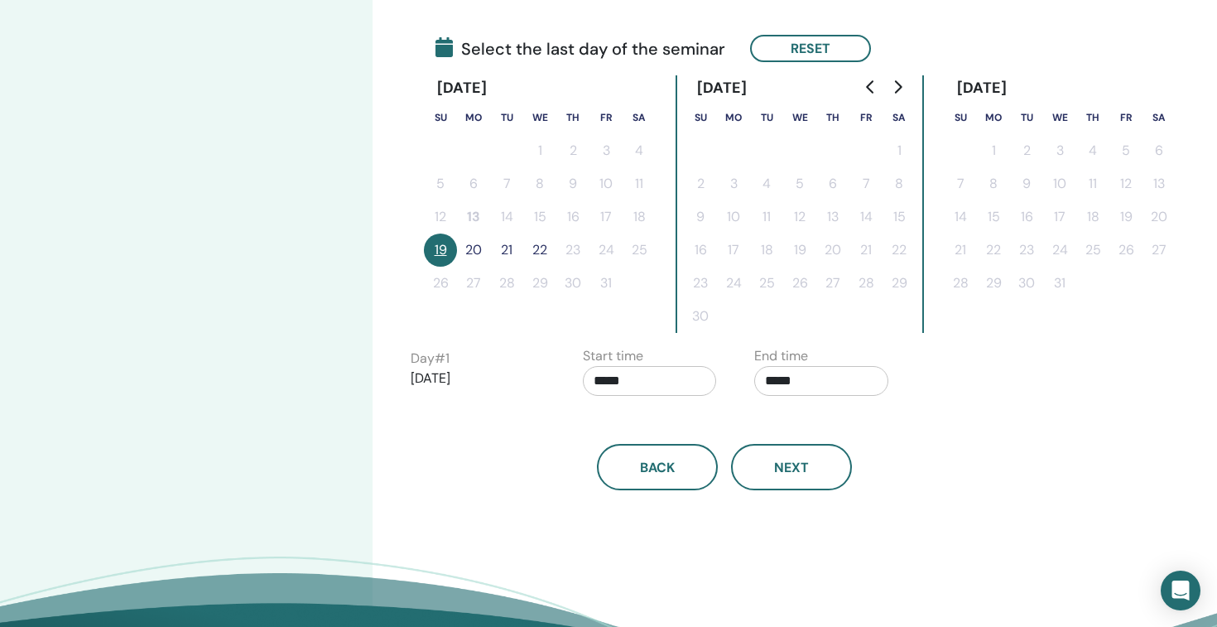
click at [475, 267] on button "20" at bounding box center [473, 249] width 33 height 33
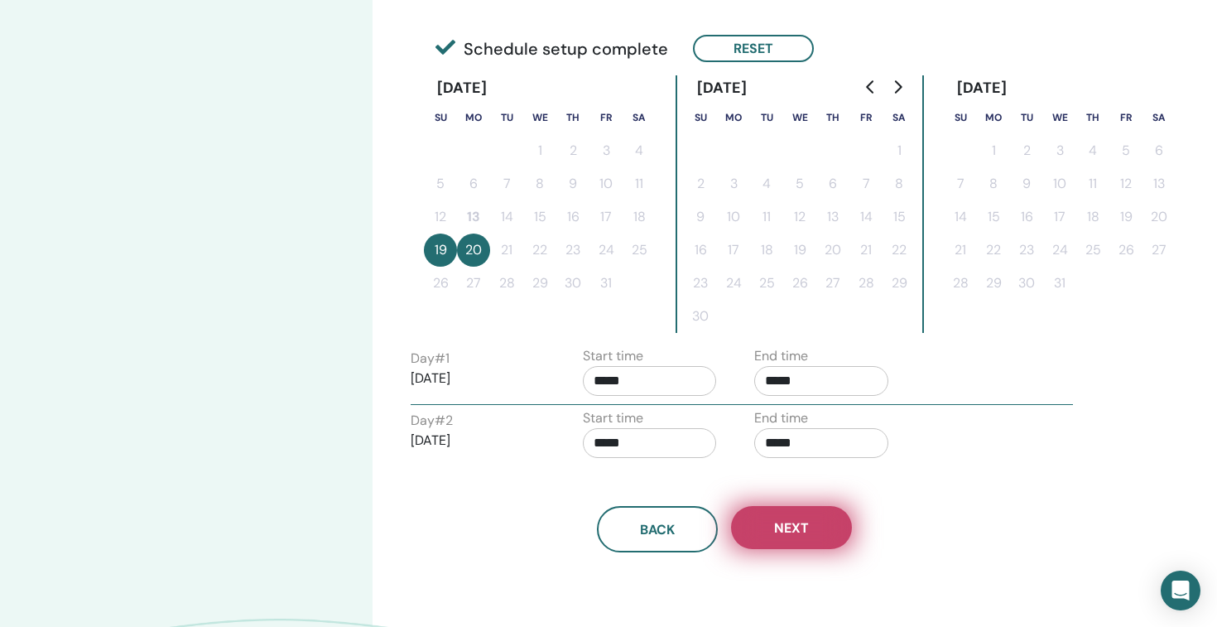
click at [822, 549] on button "Next" at bounding box center [791, 527] width 121 height 43
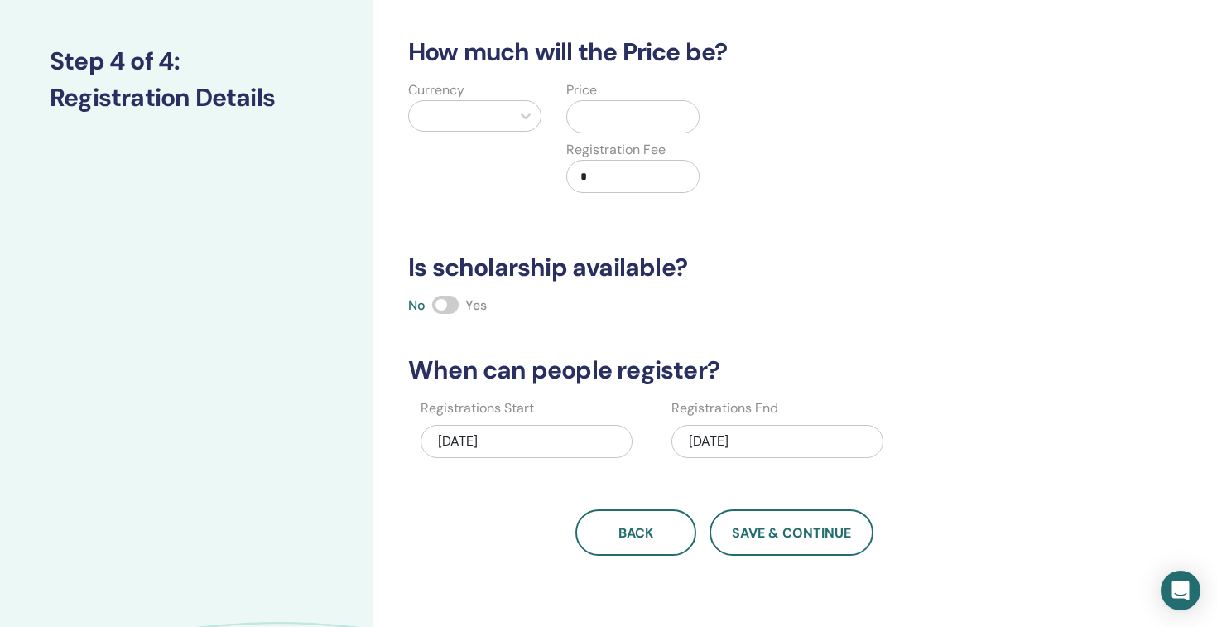
scroll to position [0, 0]
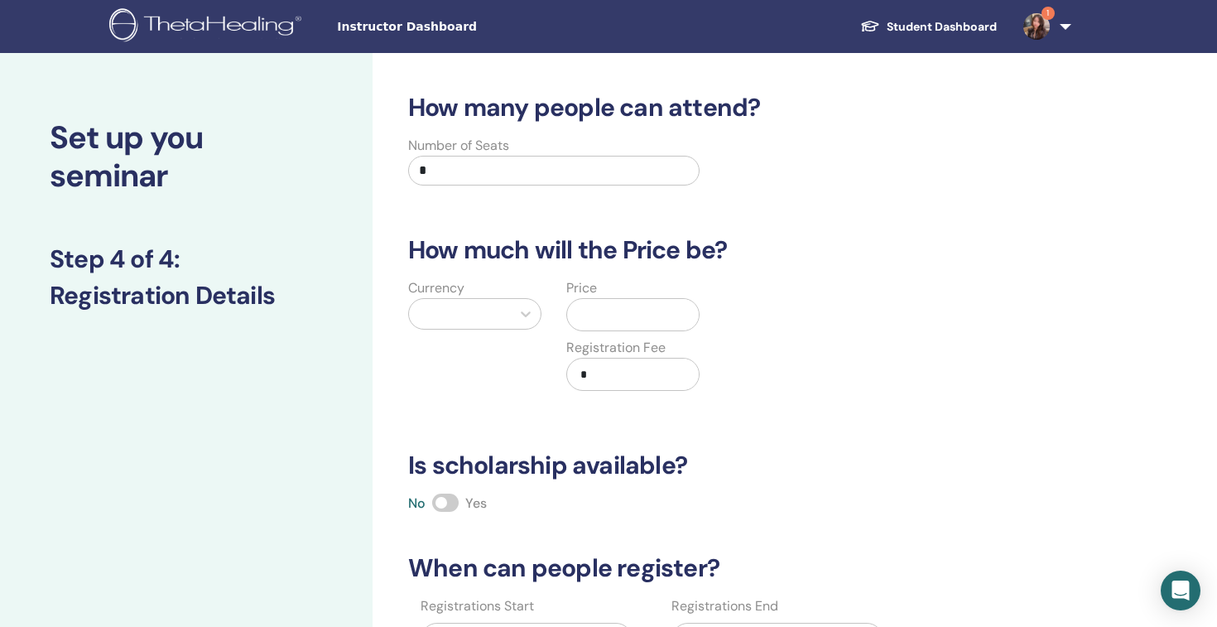
click at [484, 185] on input "*" at bounding box center [553, 171] width 291 height 30
type input "*"
click at [497, 325] on div at bounding box center [459, 313] width 85 height 23
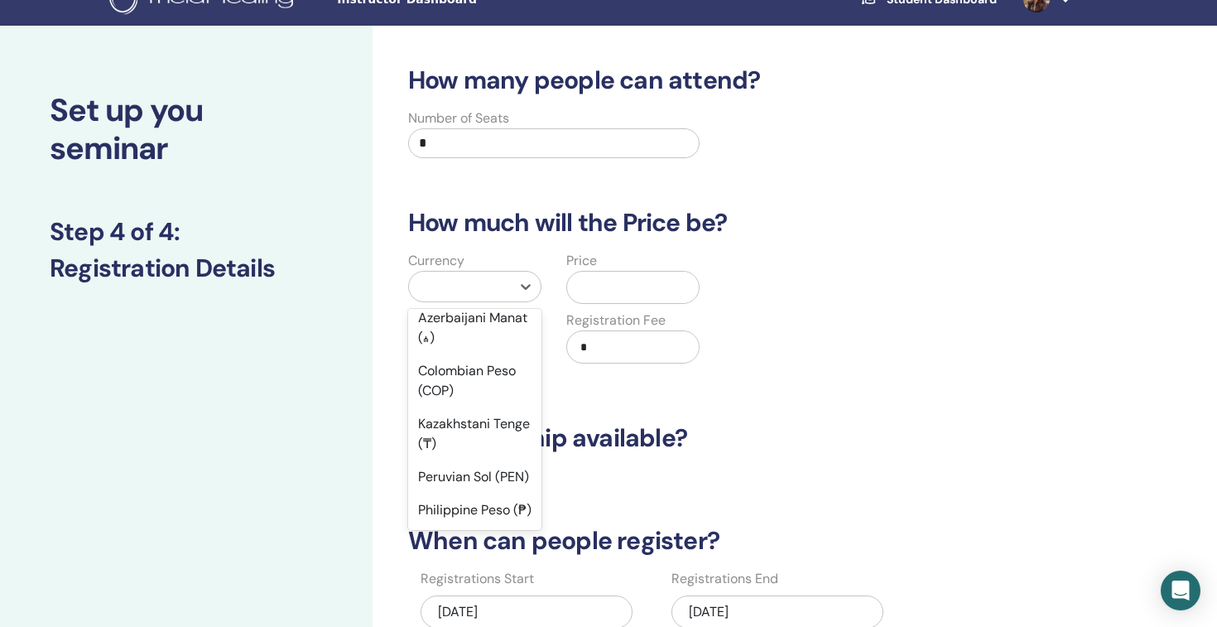
scroll to position [2236, 0]
click at [498, 89] on div "New Taiwan Dollar (TWD)" at bounding box center [474, 62] width 133 height 53
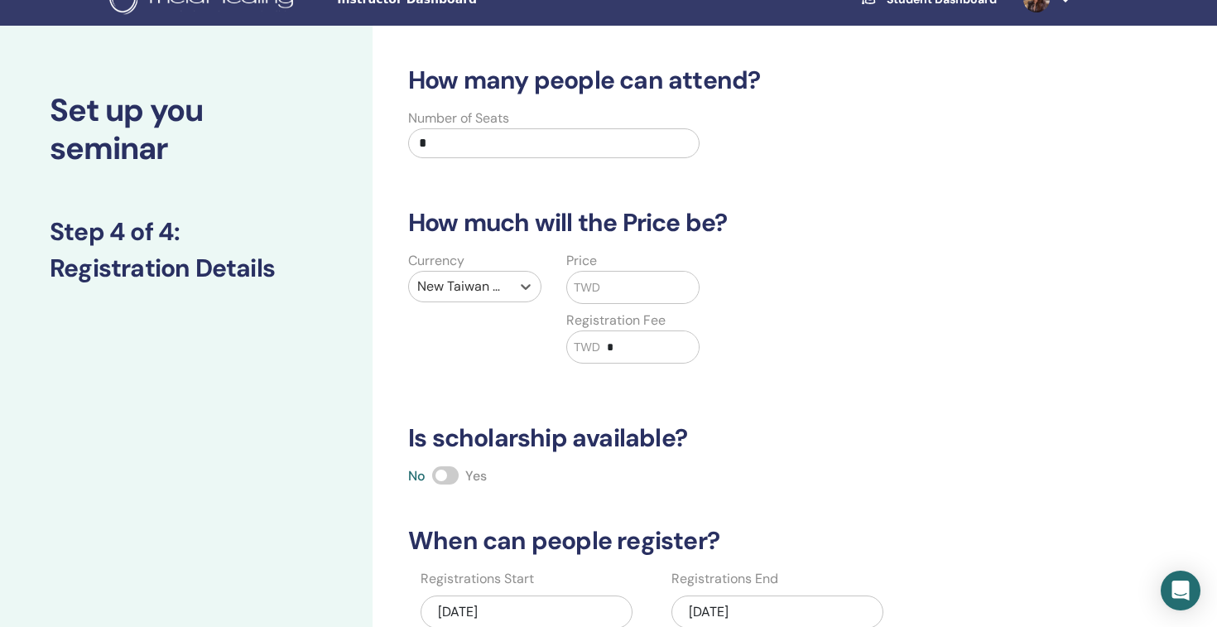
click at [624, 303] on input "text" at bounding box center [649, 287] width 99 height 31
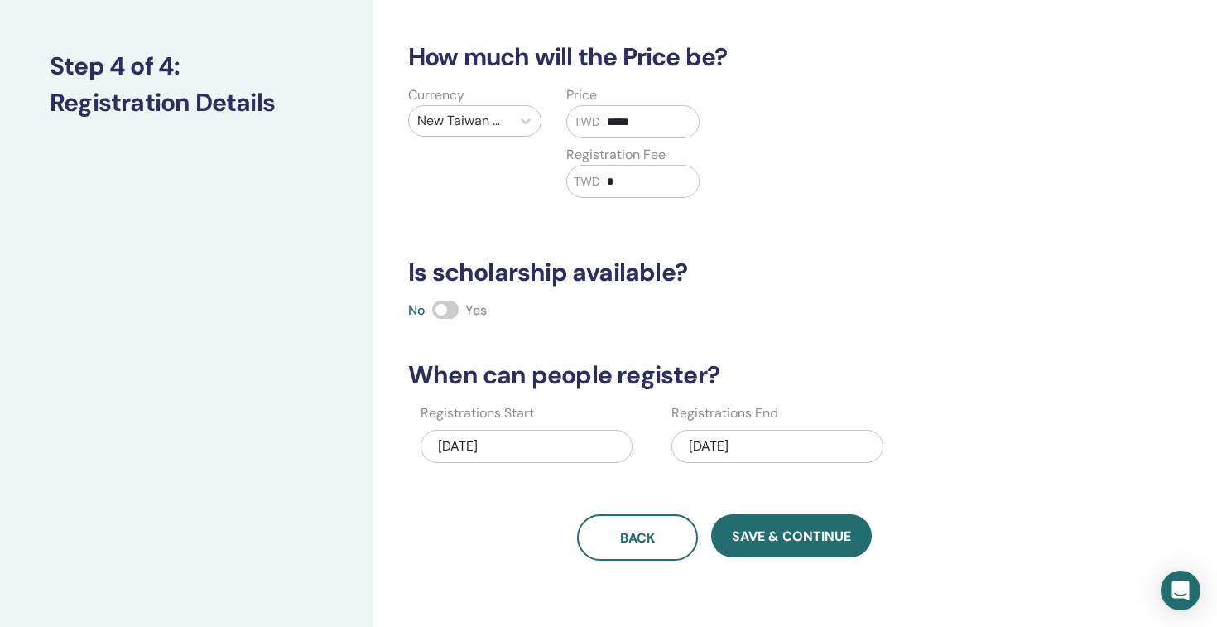
scroll to position [512, 0]
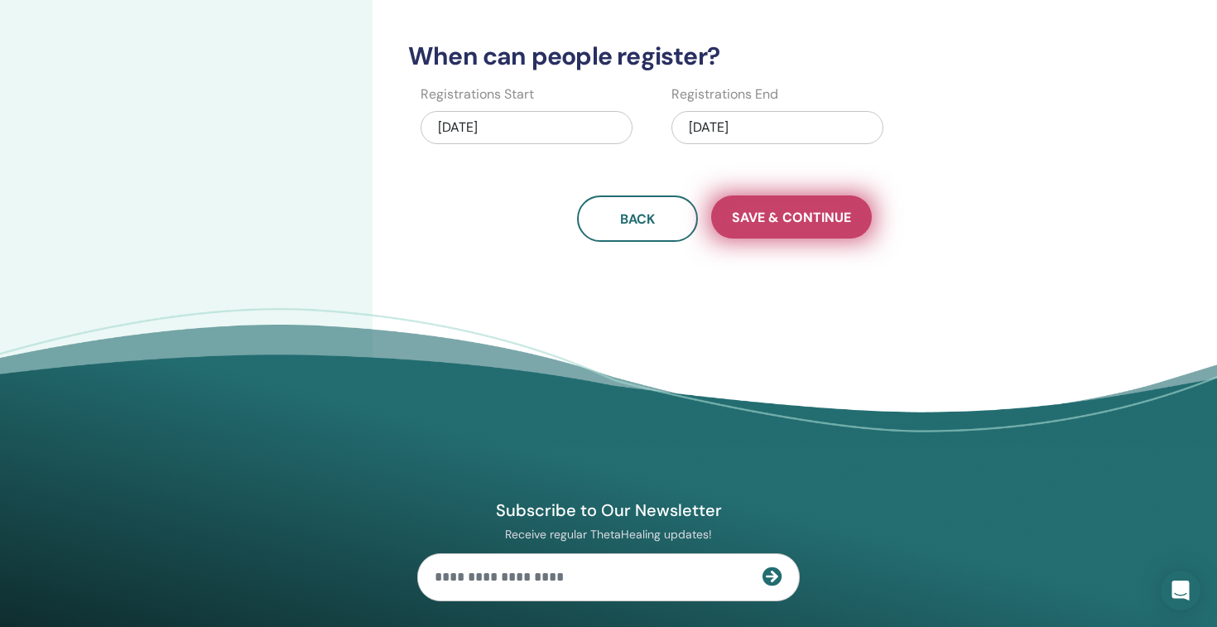
type input "*****"
click at [806, 226] on span "Save & Continue" at bounding box center [791, 217] width 119 height 17
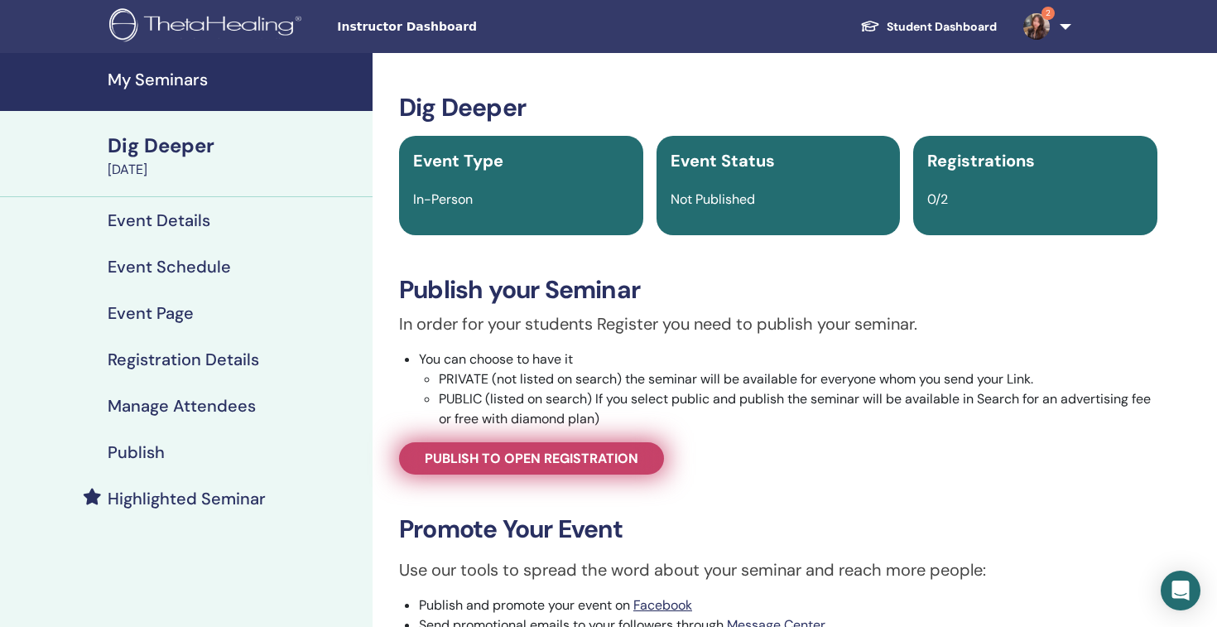
click at [631, 467] on span "Publish to open registration" at bounding box center [532, 457] width 214 height 17
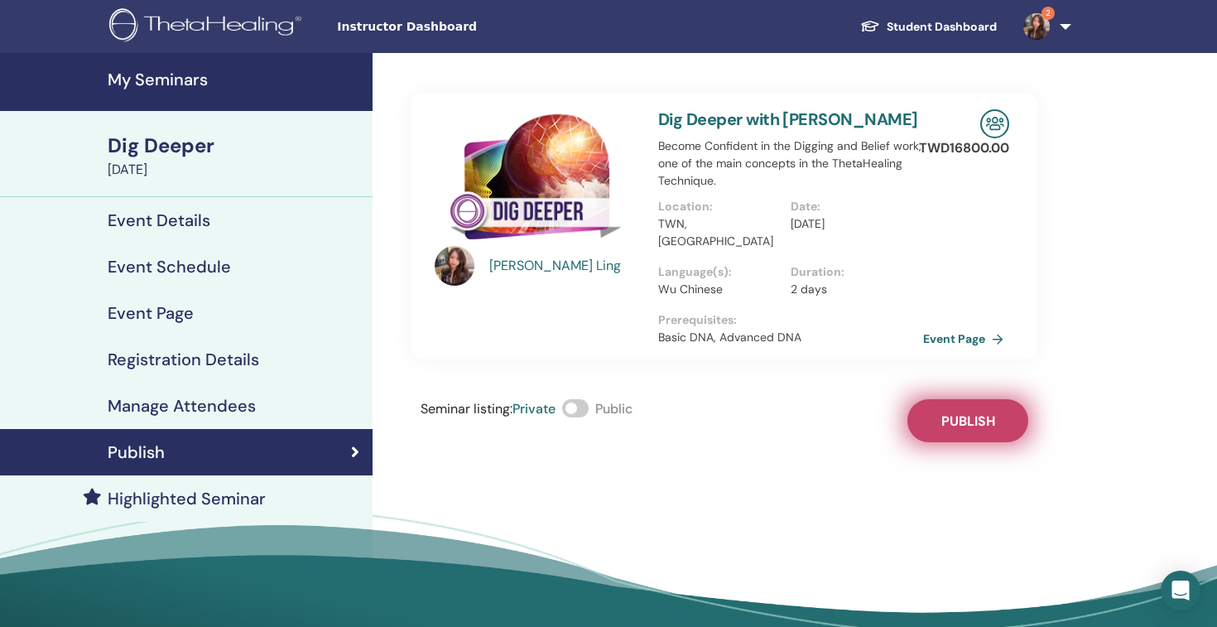
click at [964, 430] on span "Publish" at bounding box center [968, 420] width 54 height 17
click at [966, 351] on link "Event Page" at bounding box center [968, 338] width 87 height 25
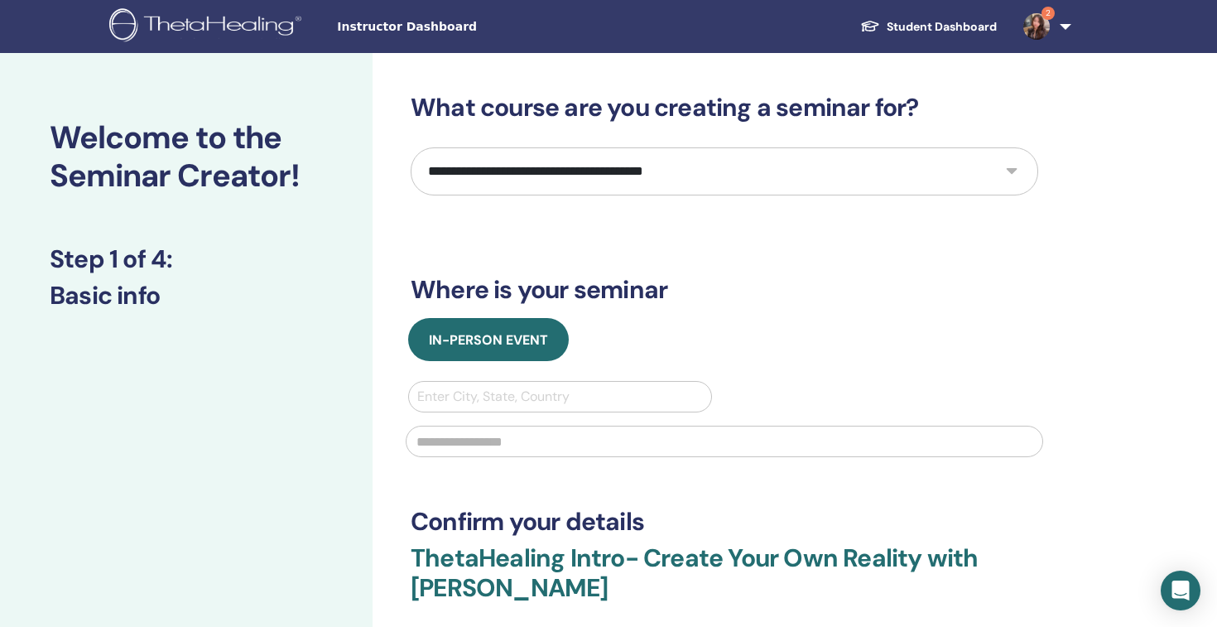
click at [980, 195] on select "**********" at bounding box center [724, 171] width 627 height 48
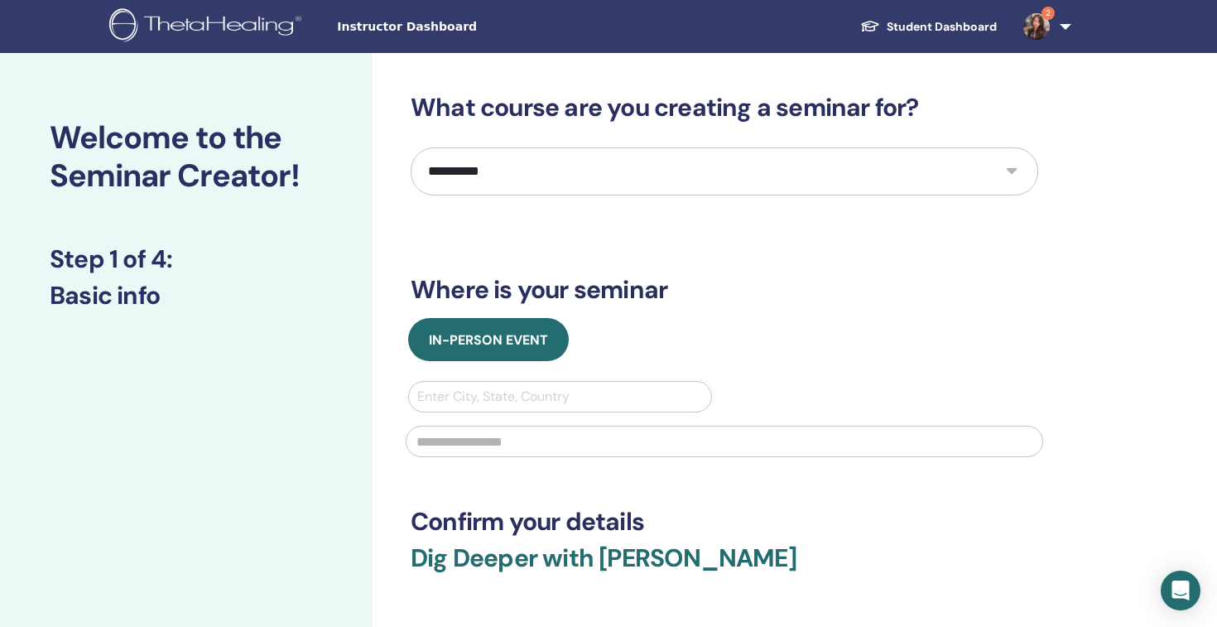
click at [685, 195] on select "**********" at bounding box center [724, 171] width 627 height 48
select select "****"
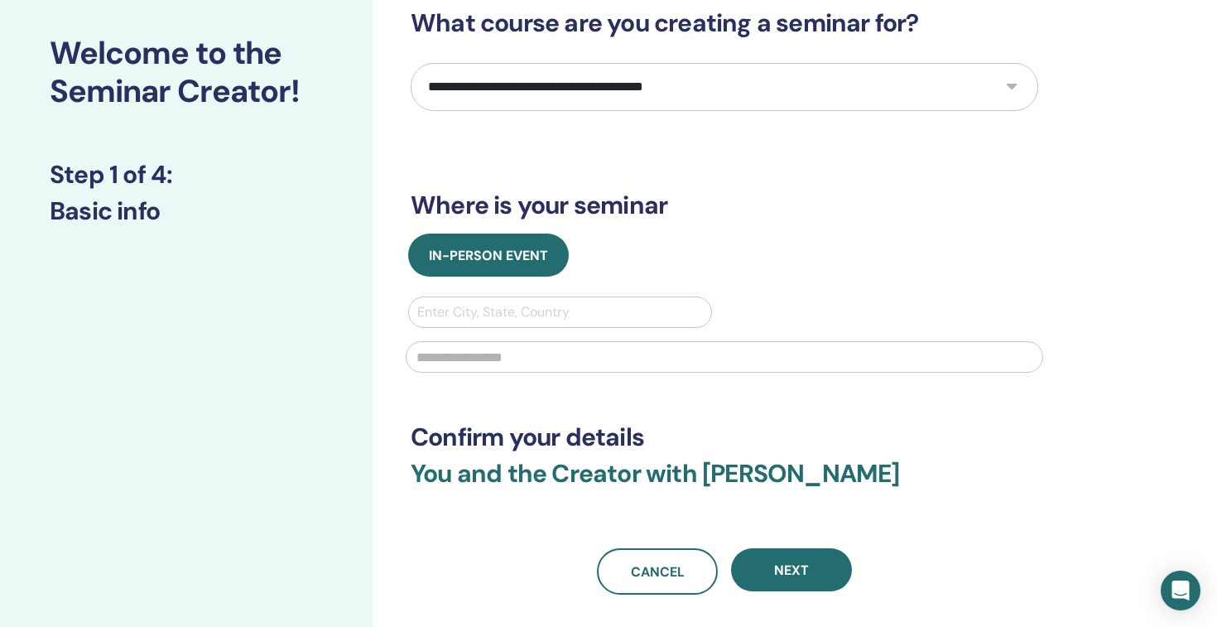
scroll to position [171, 0]
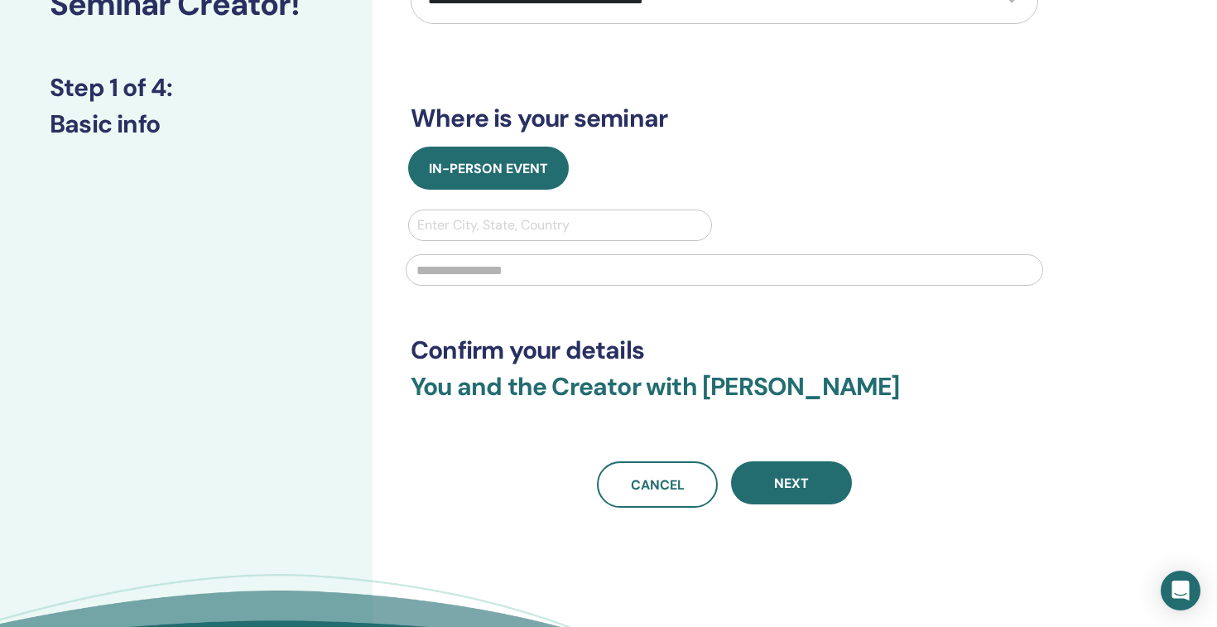
click at [551, 237] on div at bounding box center [560, 225] width 286 height 23
type input "******"
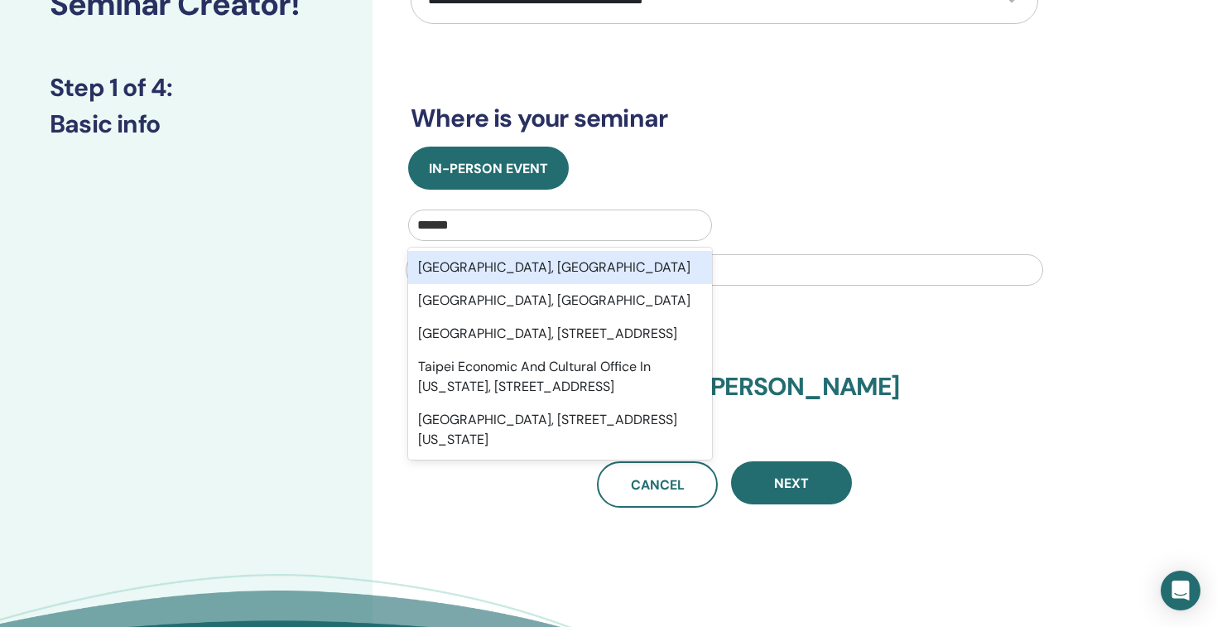
click at [503, 284] on div "[GEOGRAPHIC_DATA], [GEOGRAPHIC_DATA]" at bounding box center [560, 267] width 304 height 33
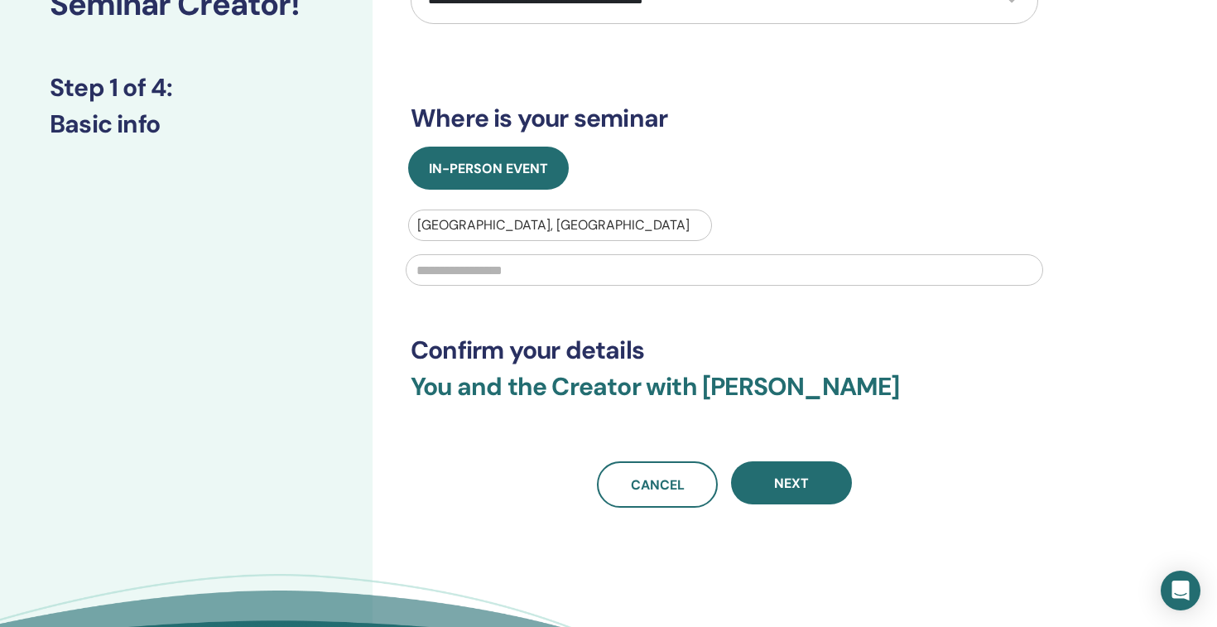
click at [514, 286] on input "text" at bounding box center [724, 269] width 637 height 31
type input "*"
type input "*********"
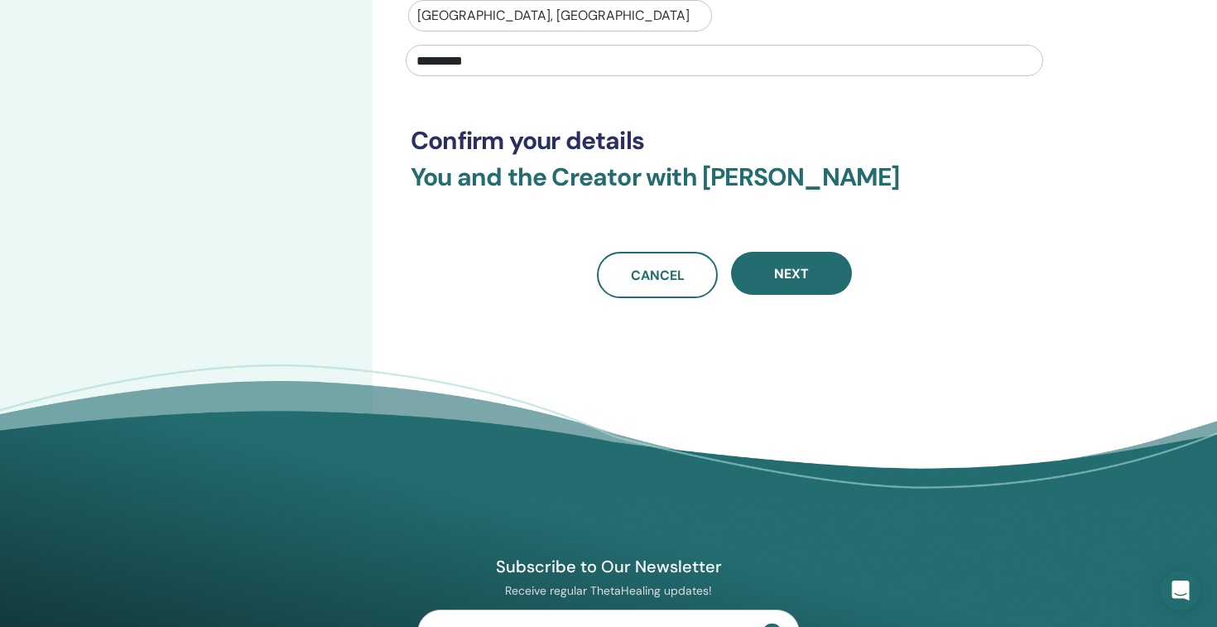
scroll to position [618, 0]
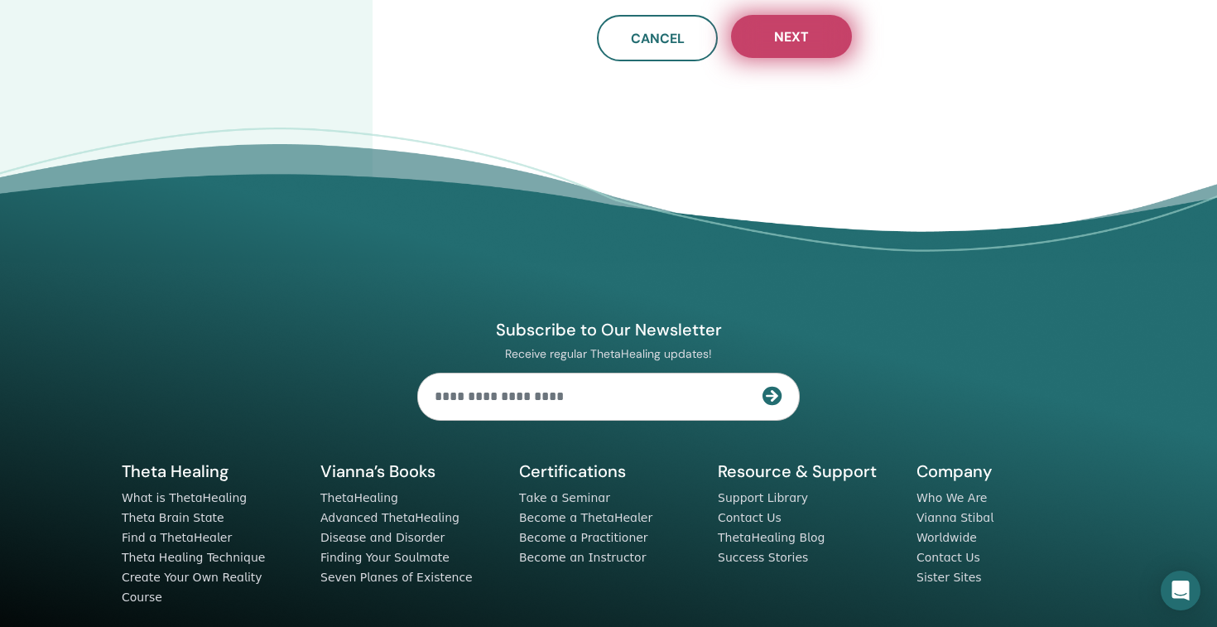
click at [800, 46] on span "Next" at bounding box center [791, 36] width 35 height 17
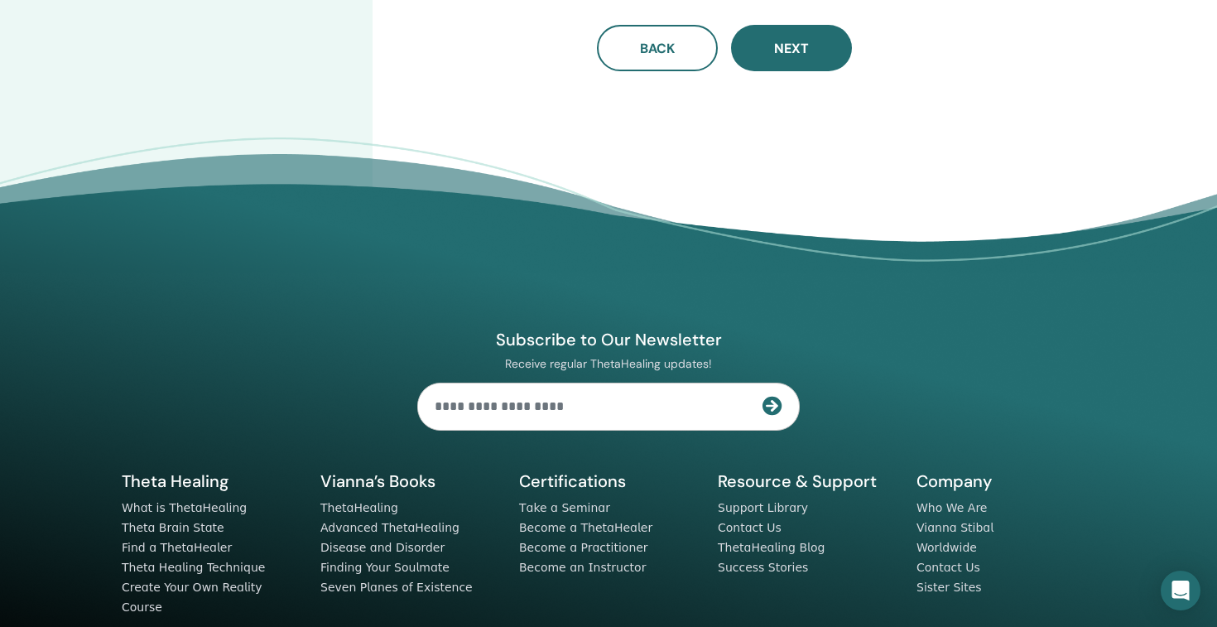
scroll to position [0, 0]
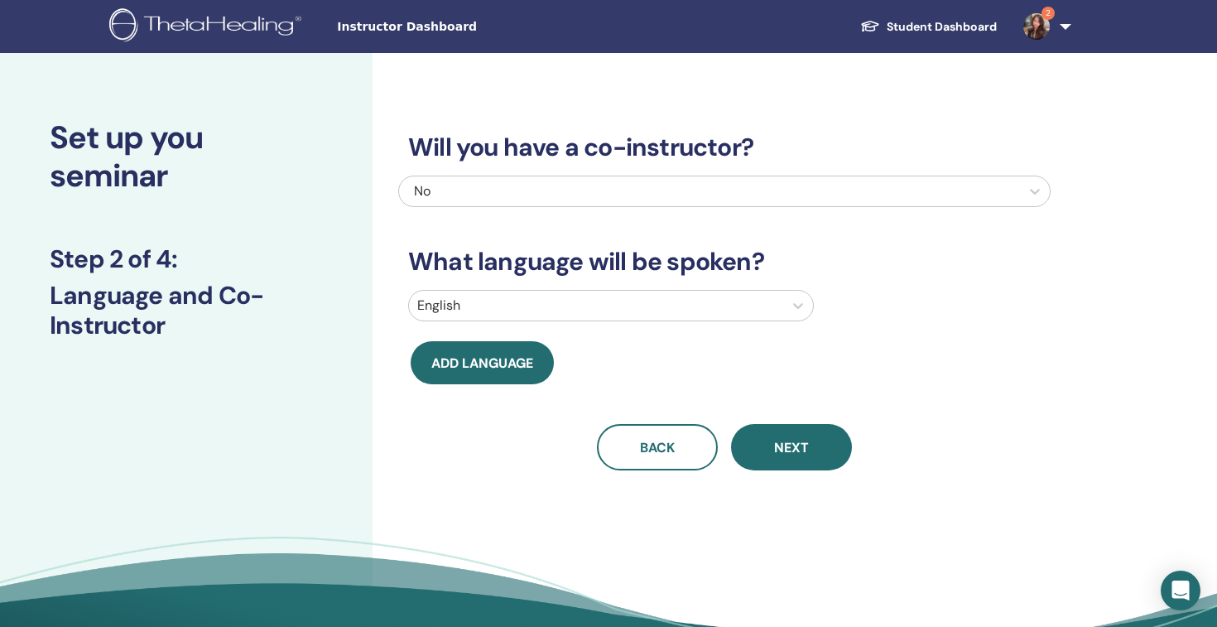
click at [582, 201] on div "No" at bounding box center [662, 191] width 497 height 20
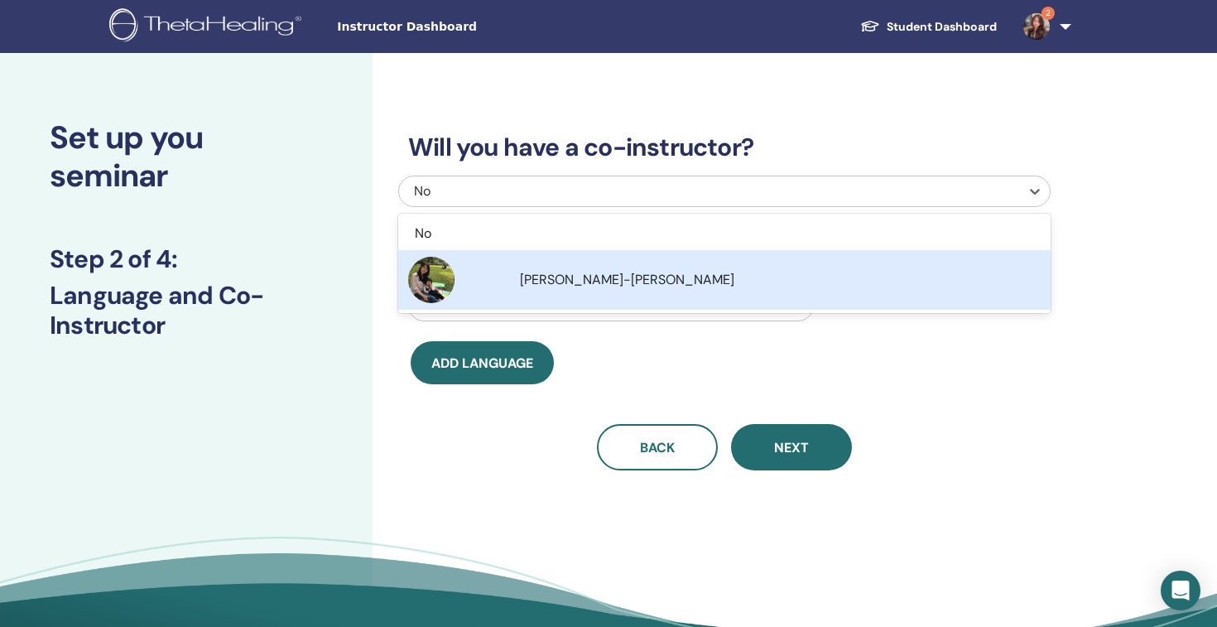
click at [843, 429] on div "Will you have a co-instructor? option [PERSON_NAME]-[PERSON_NAME] focused, 2 of…" at bounding box center [724, 281] width 652 height 377
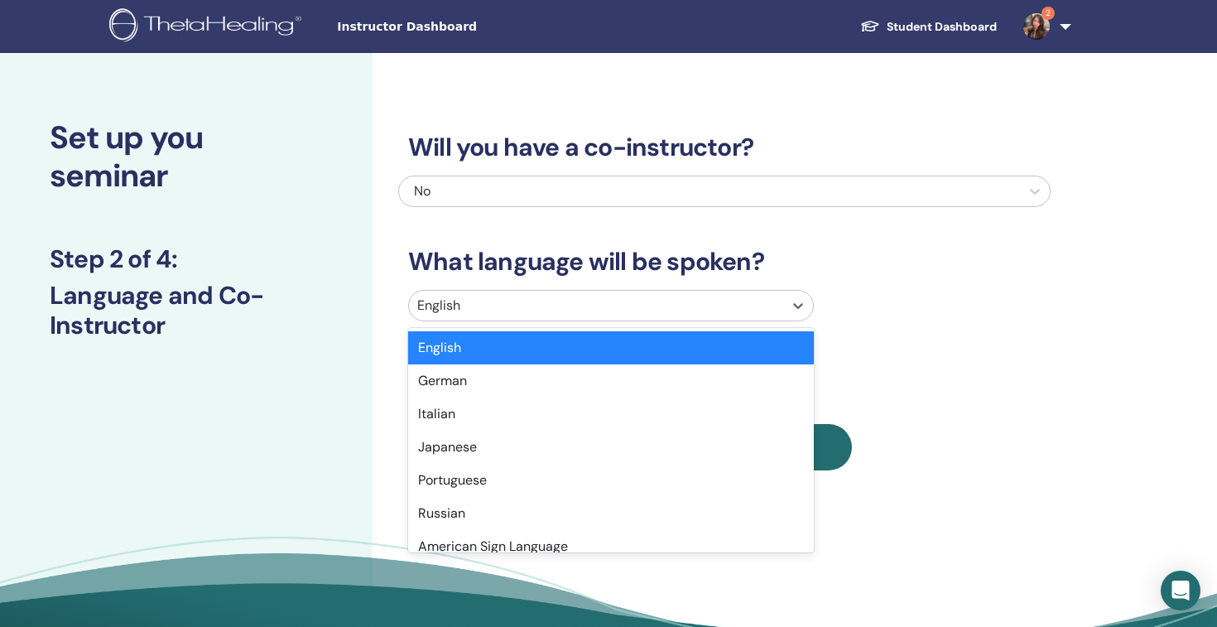
click at [623, 317] on div at bounding box center [596, 305] width 358 height 23
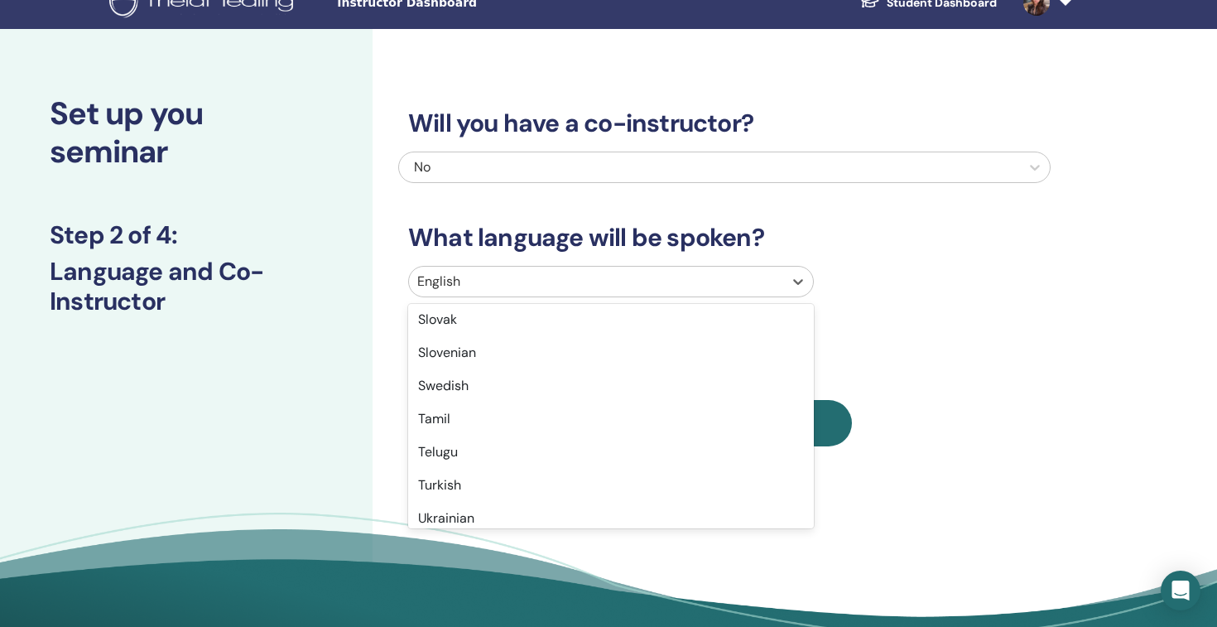
scroll to position [1572, 0]
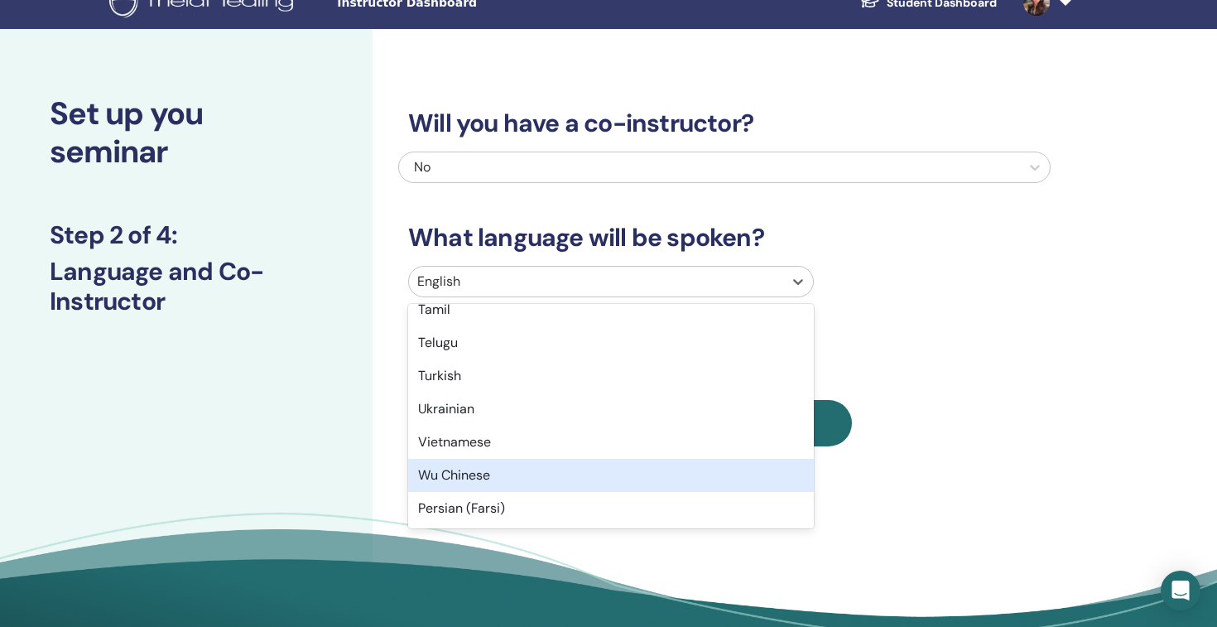
click at [518, 492] on div "Wu Chinese" at bounding box center [611, 475] width 406 height 33
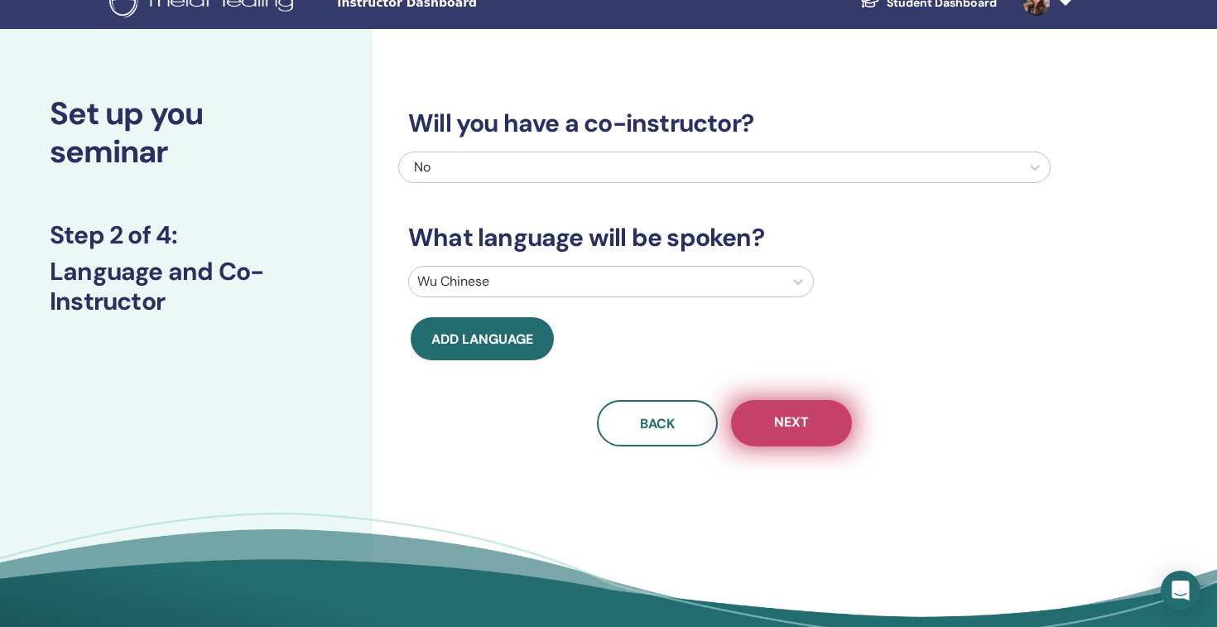
click at [795, 434] on span "Next" at bounding box center [791, 423] width 35 height 21
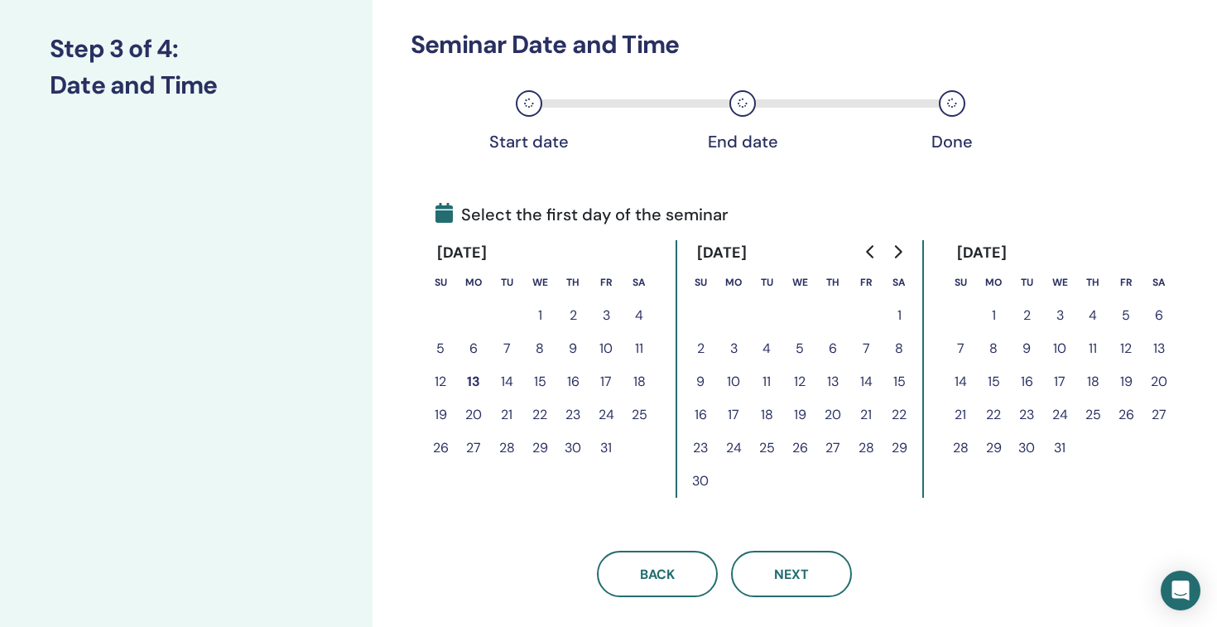
scroll to position [336, 0]
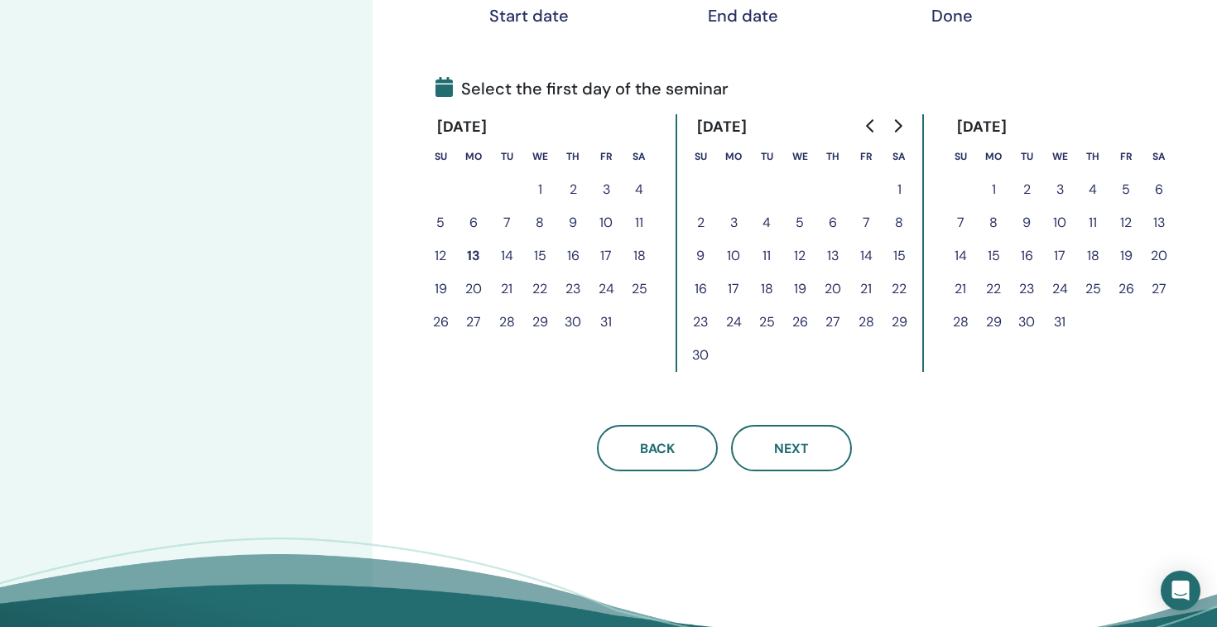
click at [505, 305] on button "21" at bounding box center [506, 288] width 33 height 33
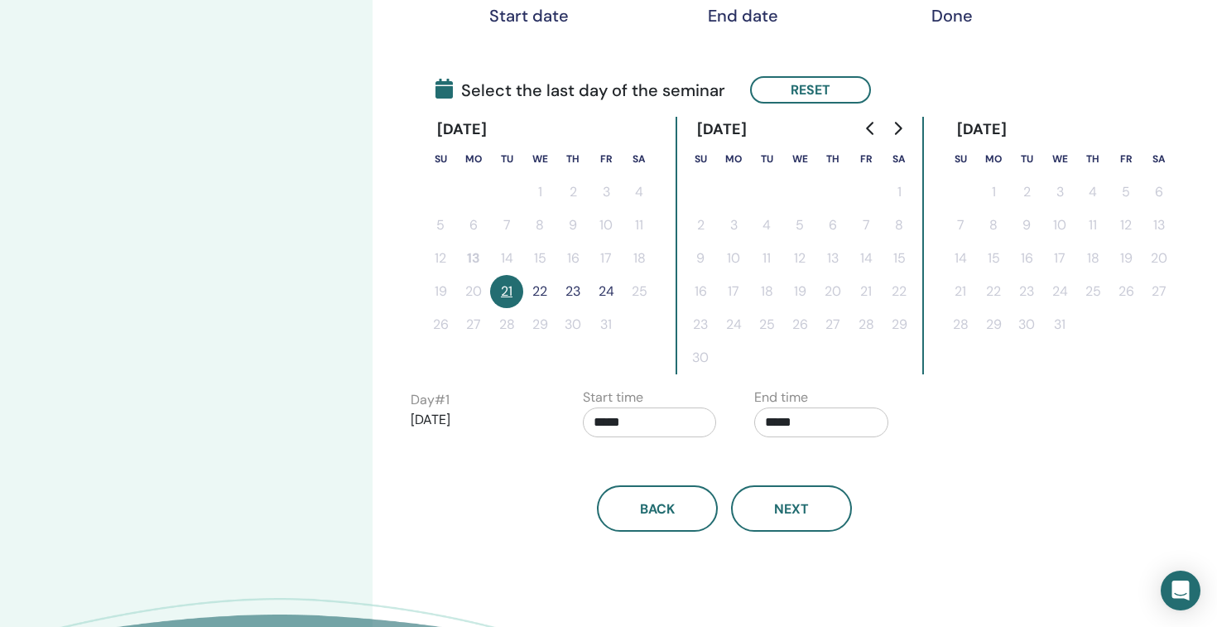
click at [540, 308] on button "22" at bounding box center [539, 291] width 33 height 33
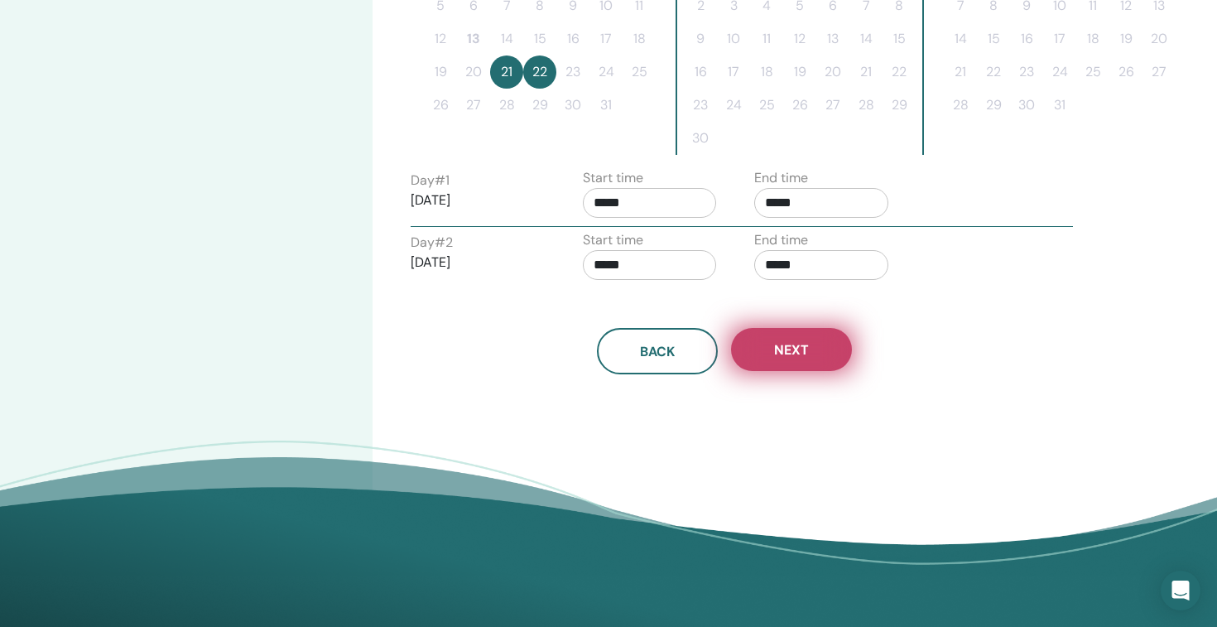
click at [821, 371] on button "Next" at bounding box center [791, 349] width 121 height 43
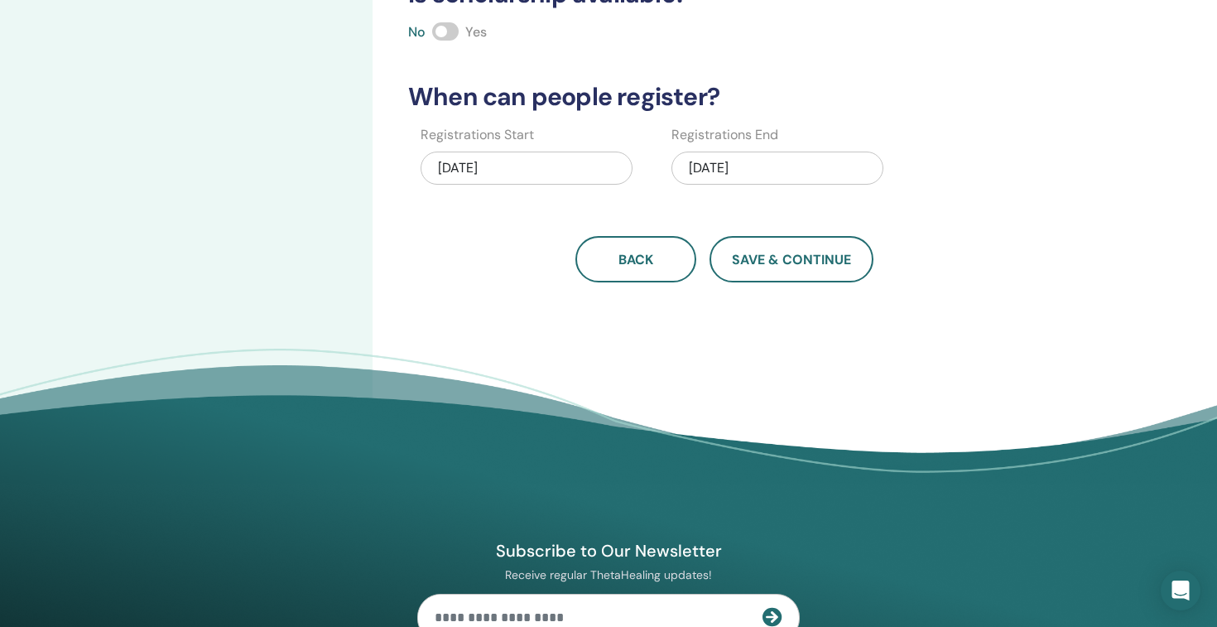
scroll to position [555, 0]
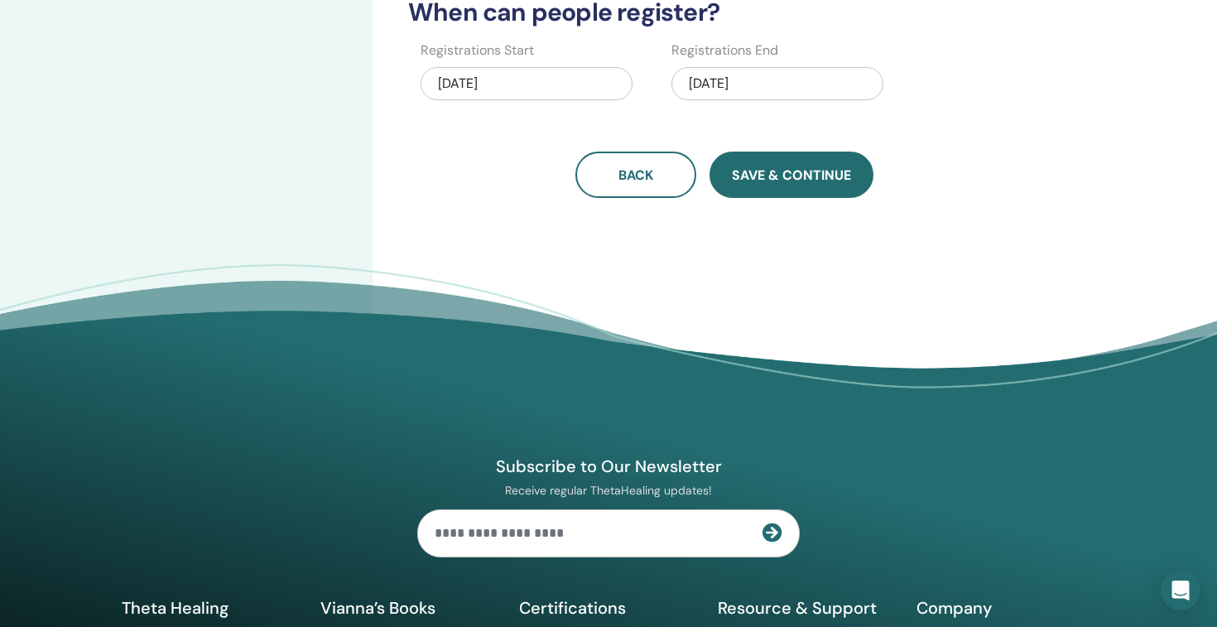
click at [831, 184] on span "Save & Continue" at bounding box center [791, 174] width 119 height 17
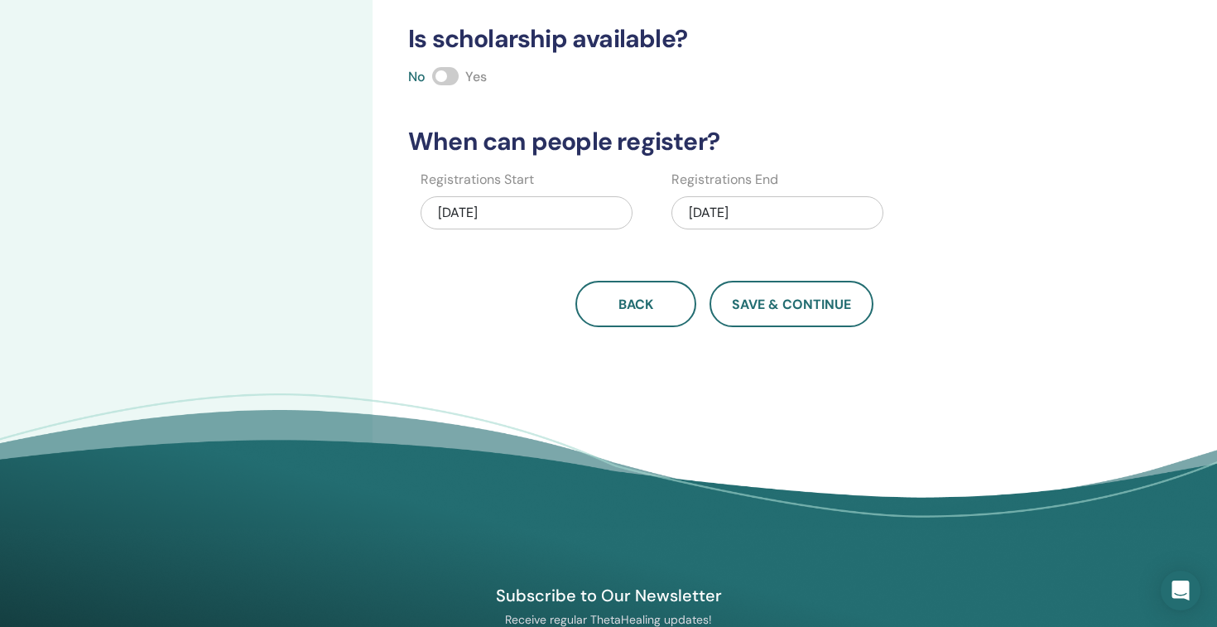
scroll to position [100, 0]
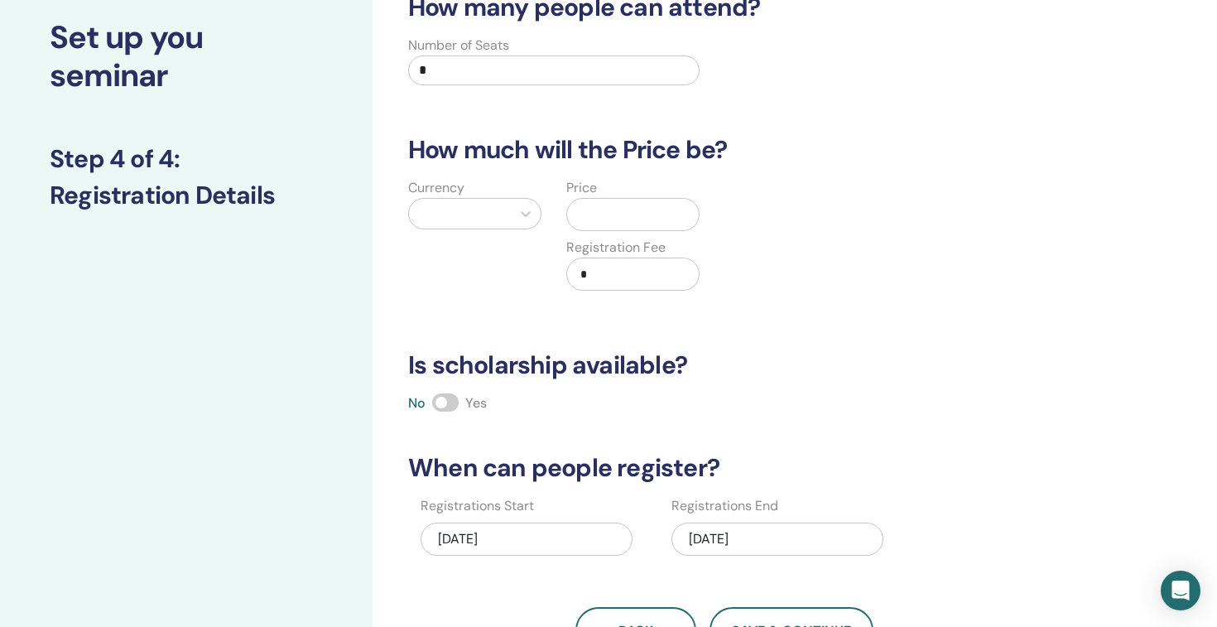
click at [589, 85] on input "*" at bounding box center [553, 70] width 291 height 30
type input "*"
click at [511, 228] on div at bounding box center [526, 214] width 30 height 30
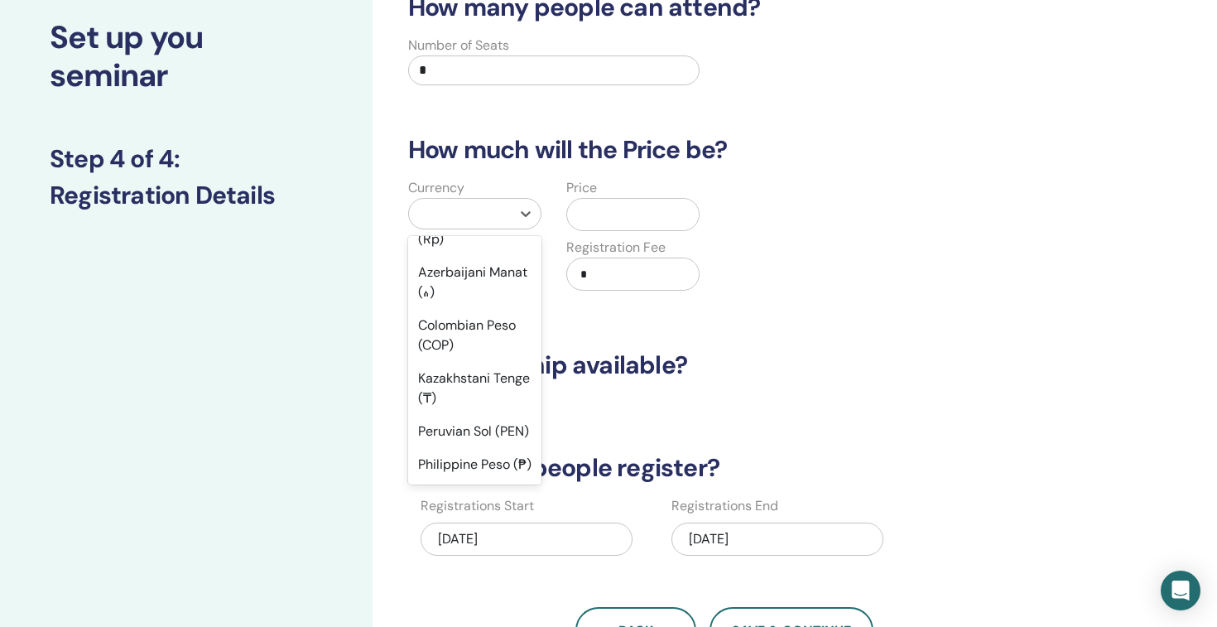
scroll to position [2238, 0]
click at [486, 44] on div "New Taiwan Dollar (TWD)" at bounding box center [474, 17] width 133 height 53
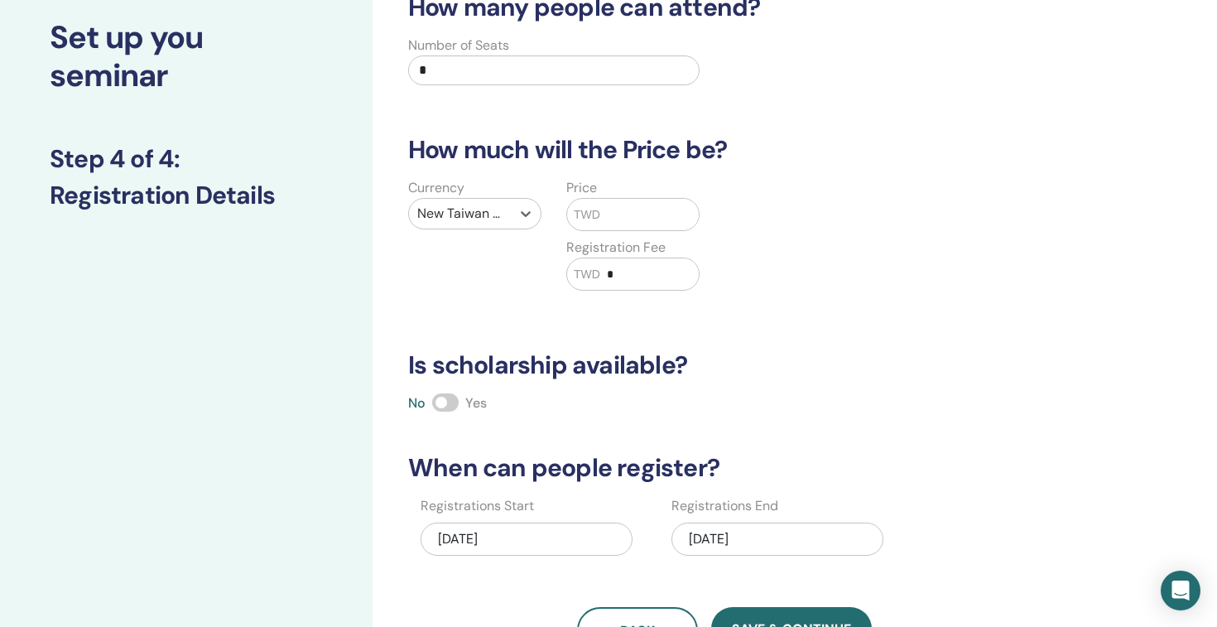
click at [641, 230] on input "text" at bounding box center [649, 214] width 99 height 31
type input "*"
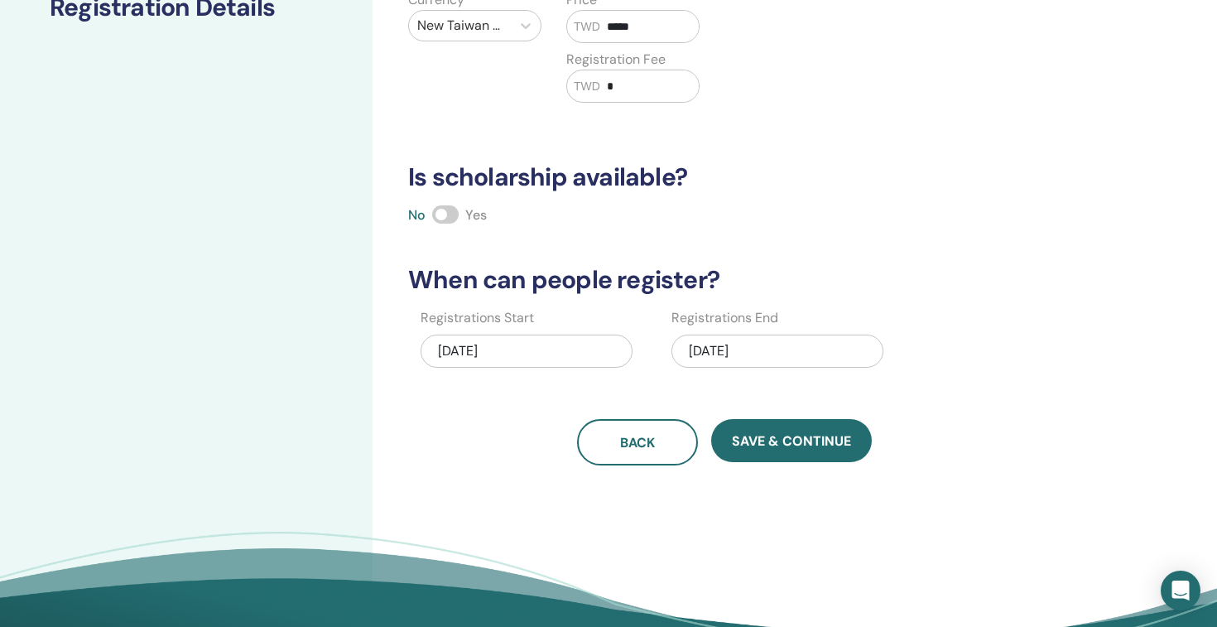
scroll to position [421, 0]
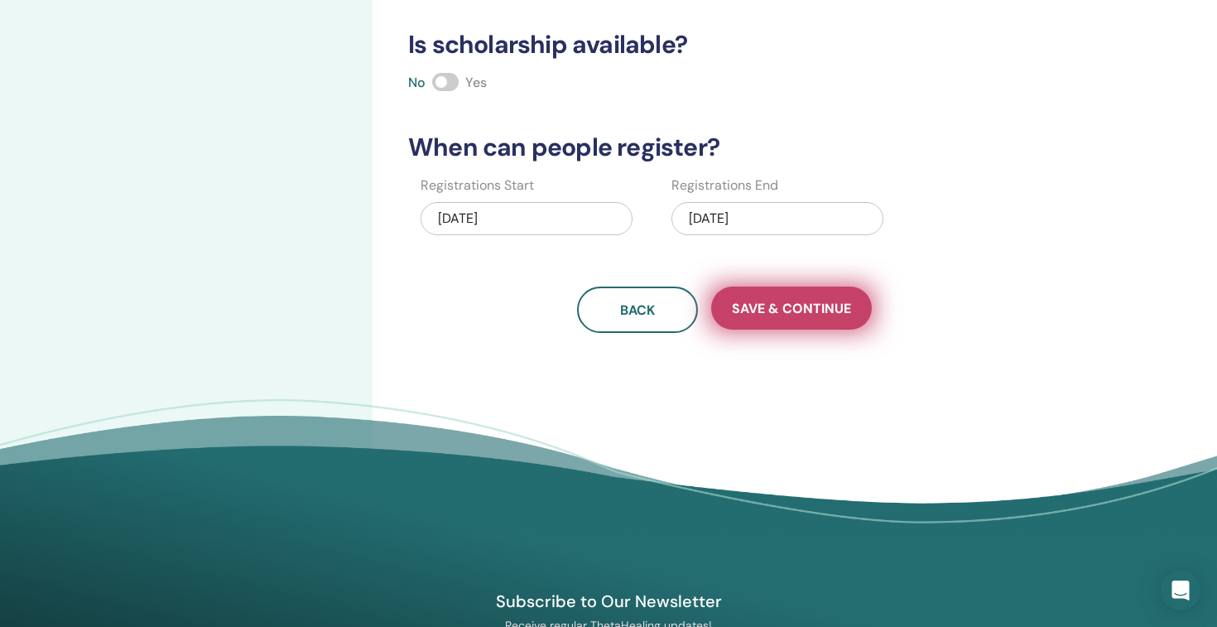
type input "*****"
click at [807, 317] on span "Save & Continue" at bounding box center [791, 308] width 119 height 17
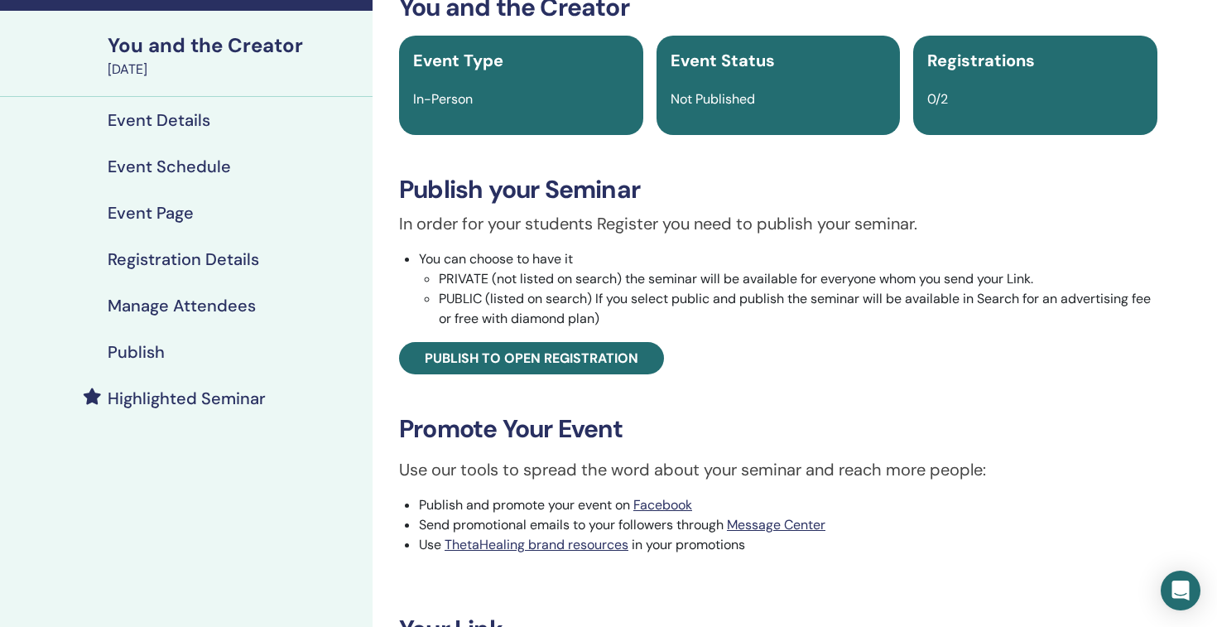
scroll to position [124, 0]
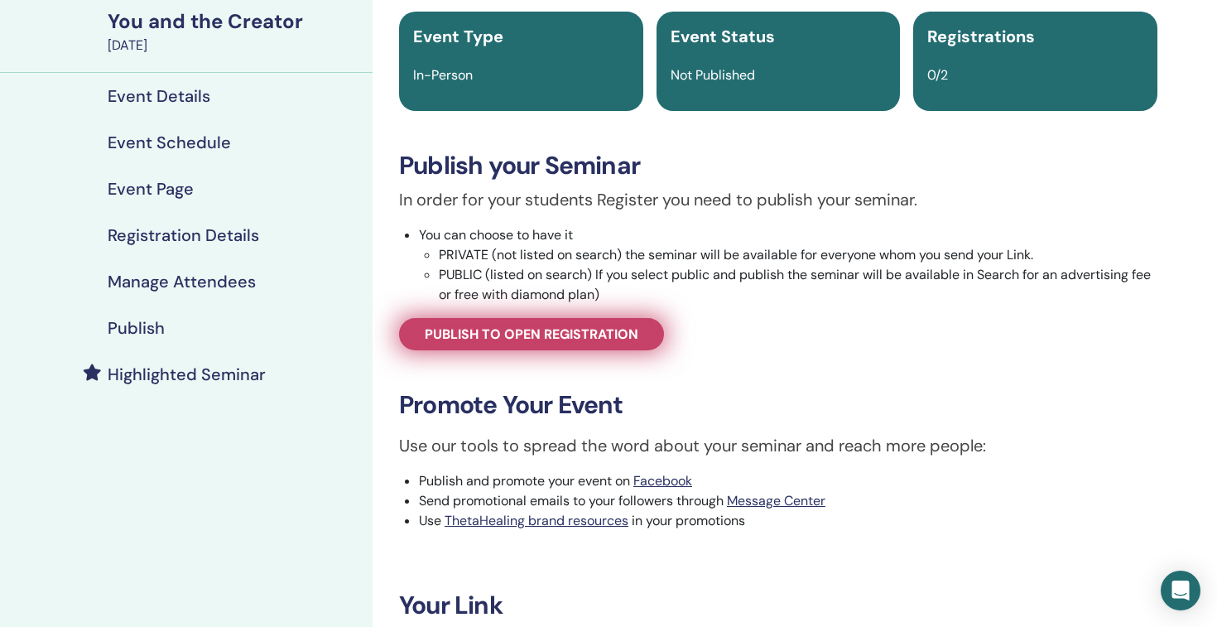
click at [611, 343] on span "Publish to open registration" at bounding box center [532, 333] width 214 height 17
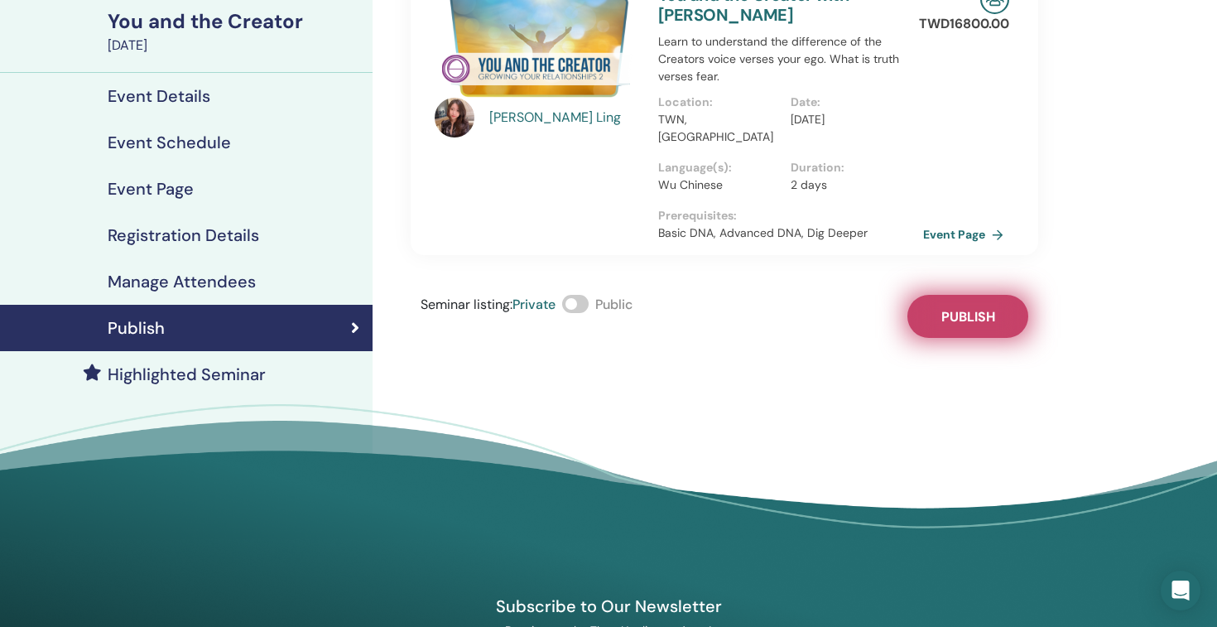
click at [962, 325] on span "Publish" at bounding box center [968, 316] width 54 height 17
click at [983, 240] on link "Event Page" at bounding box center [968, 234] width 87 height 25
